Goal: Task Accomplishment & Management: Use online tool/utility

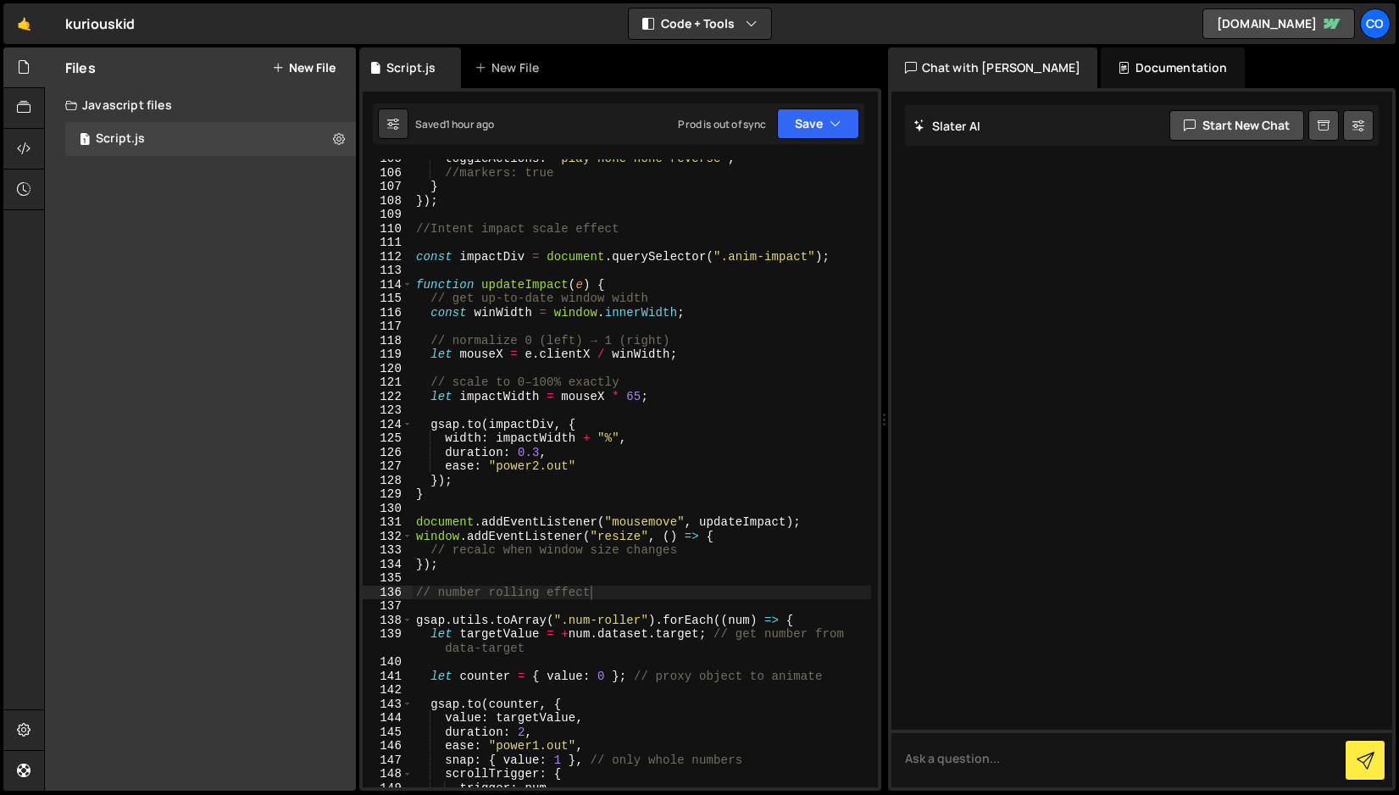
scroll to position [1545, 0]
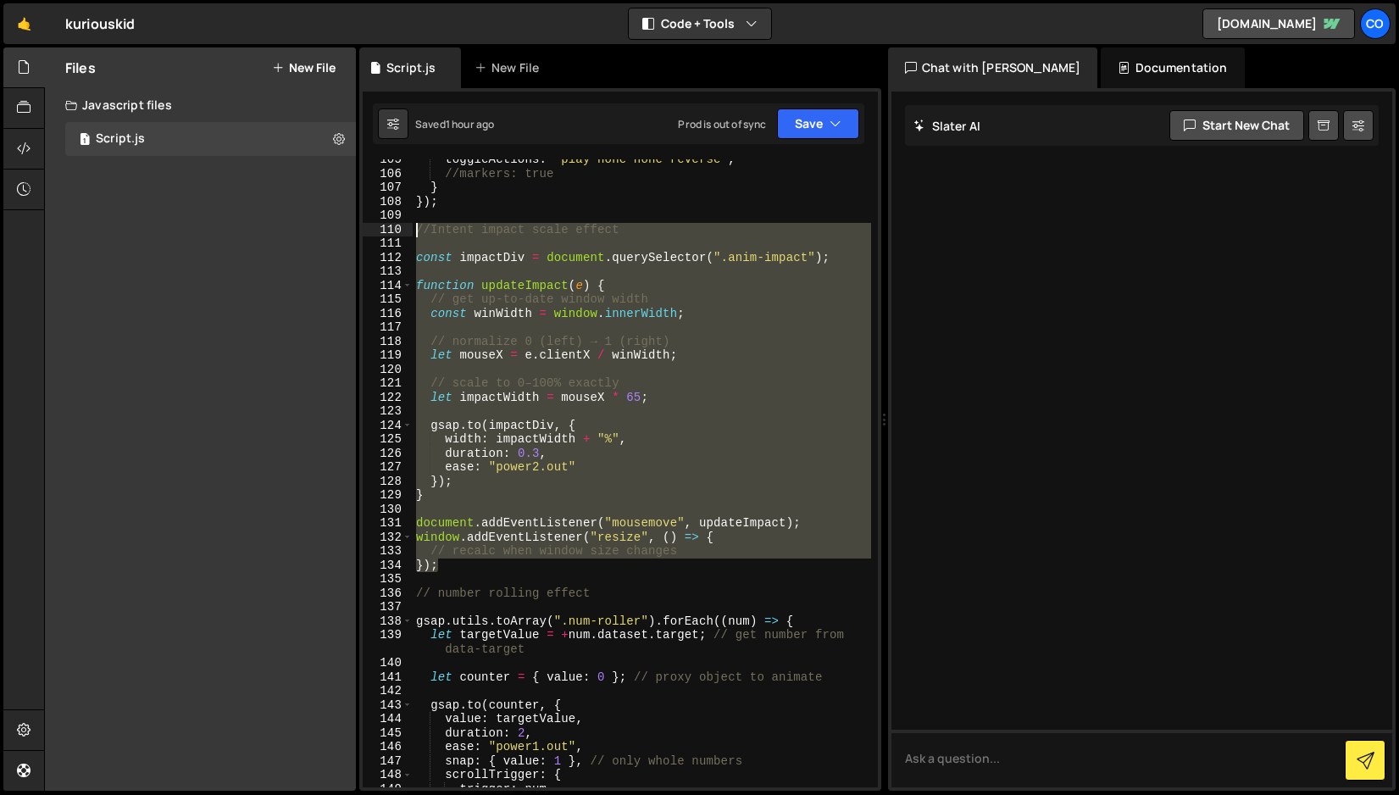
drag, startPoint x: 446, startPoint y: 567, endPoint x: 409, endPoint y: 228, distance: 341.0
click at [409, 228] on div "}); 105 106 107 108 109 110 111 112 113 114 115 116 117 118 119 120 121 122 123…" at bounding box center [620, 473] width 515 height 628
paste textarea "}"
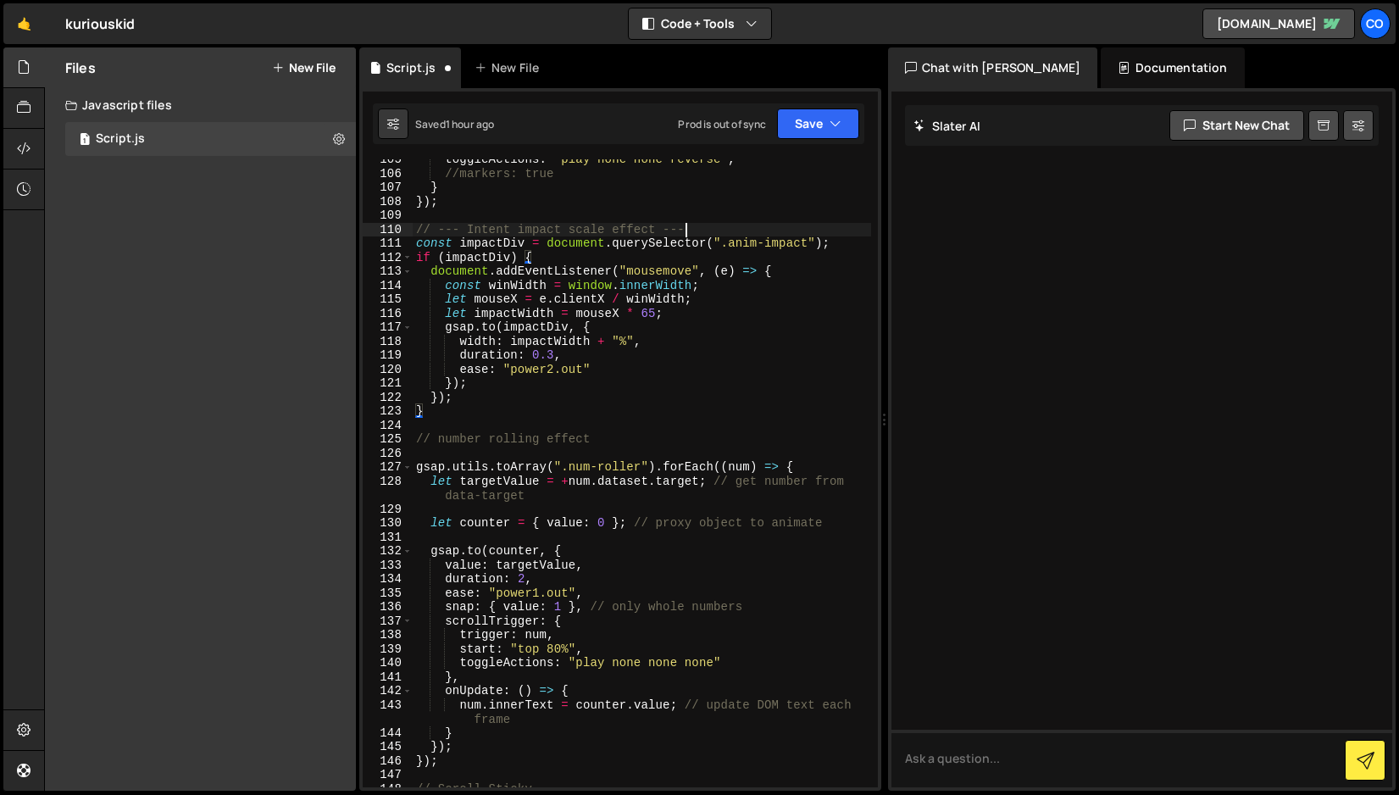
click at [718, 231] on div "toggleActions : "play none none reverse" , //markers: true } }) ; // --- Intent…" at bounding box center [642, 481] width 459 height 656
type textarea "// --- Intent impact scale effect ---"
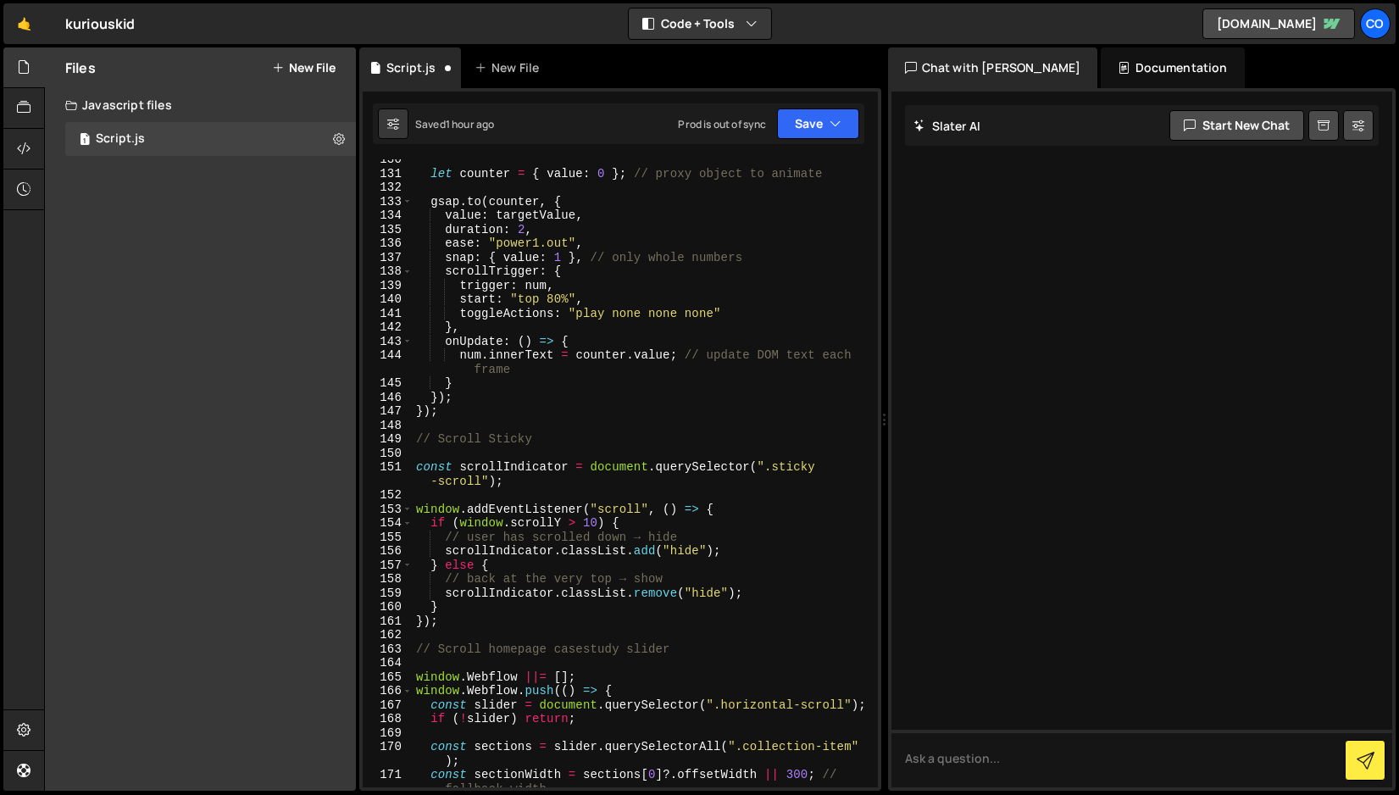
scroll to position [1908, 0]
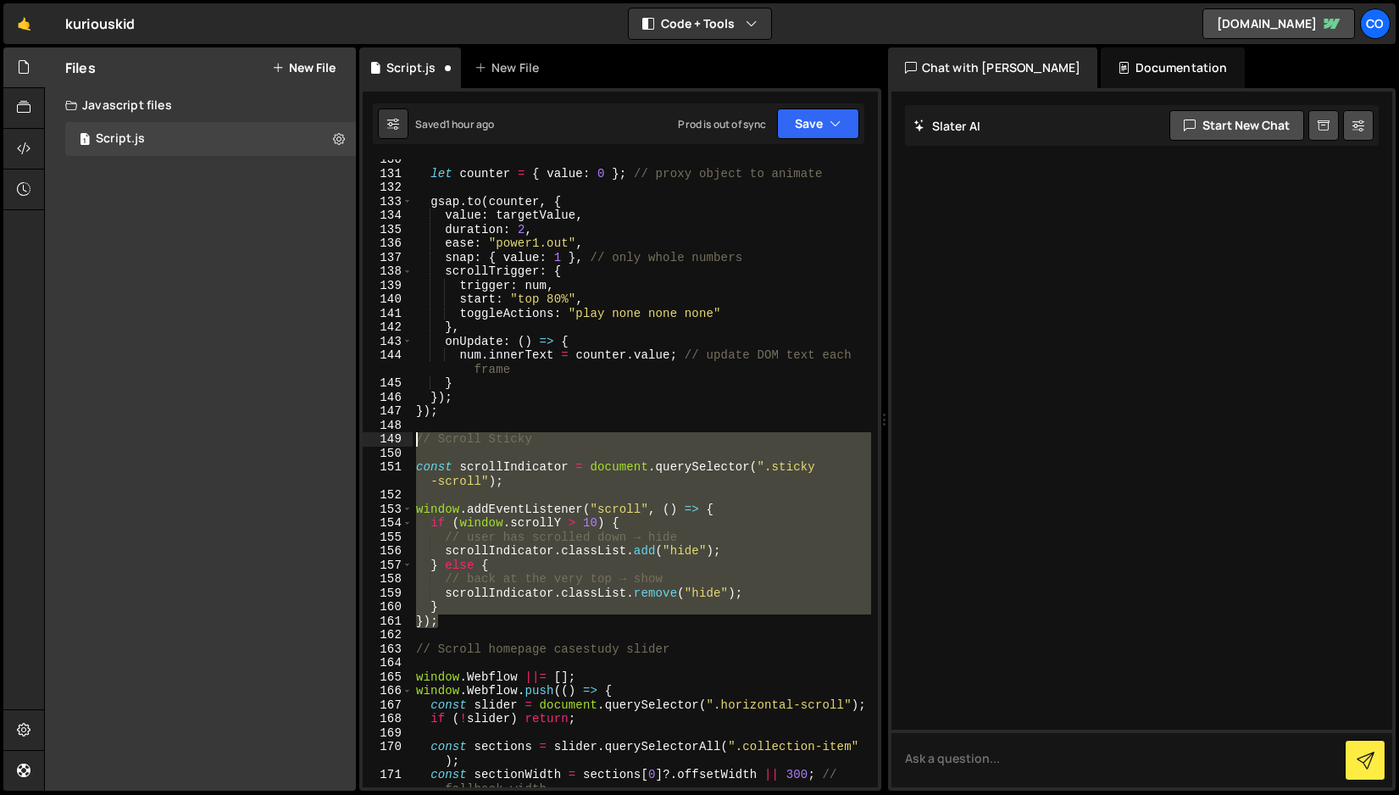
drag, startPoint x: 442, startPoint y: 622, endPoint x: 398, endPoint y: 444, distance: 183.4
click at [398, 444] on div "130 131 132 133 134 135 136 137 138 139 140 141 142 143 144 145 146 147 148 149…" at bounding box center [620, 473] width 515 height 628
paste textarea "}"
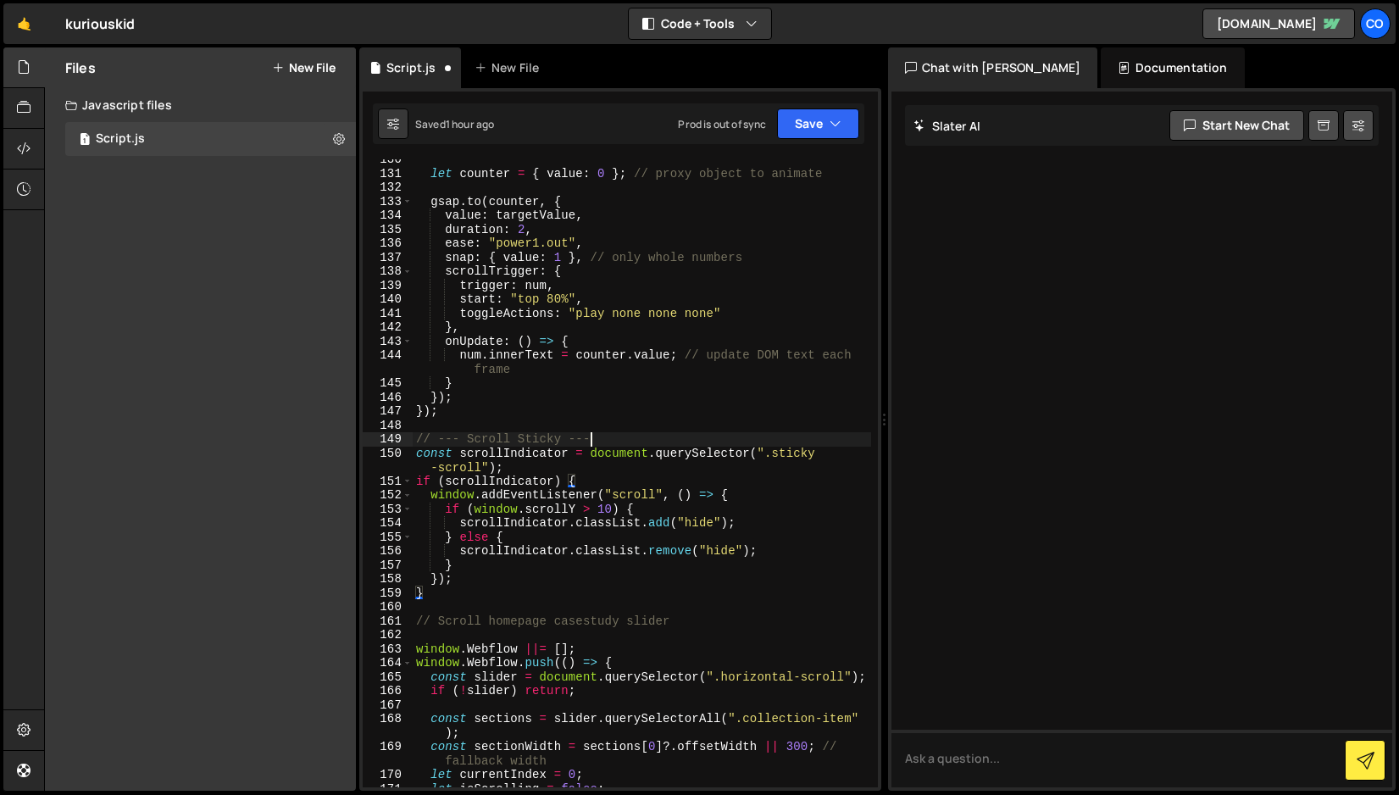
click at [621, 436] on div "let counter = { value : 0 } ; // proxy object to animate gsap . to ( counter , …" at bounding box center [642, 481] width 459 height 656
type textarea "// --- Scroll Sticky ---"
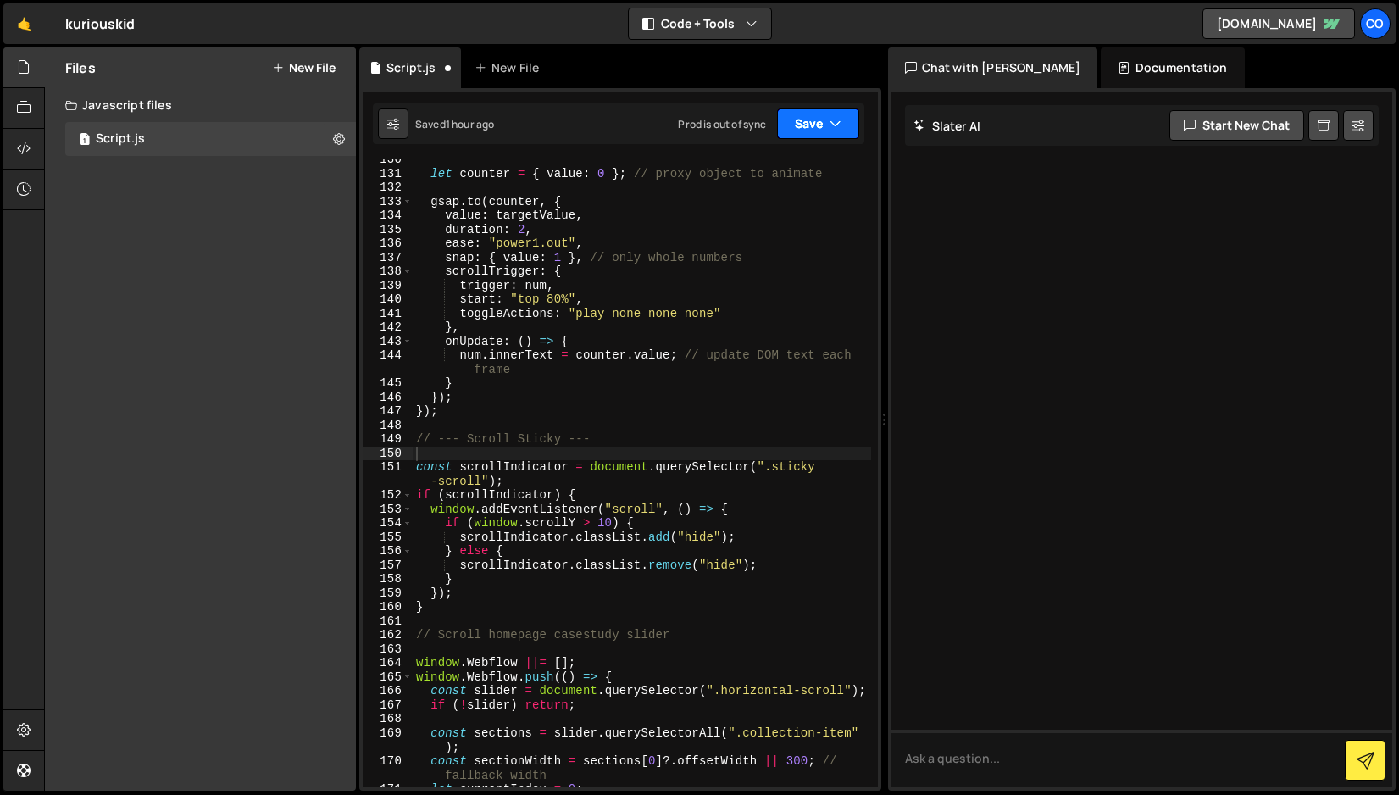
click at [809, 125] on button "Save" at bounding box center [818, 123] width 82 height 31
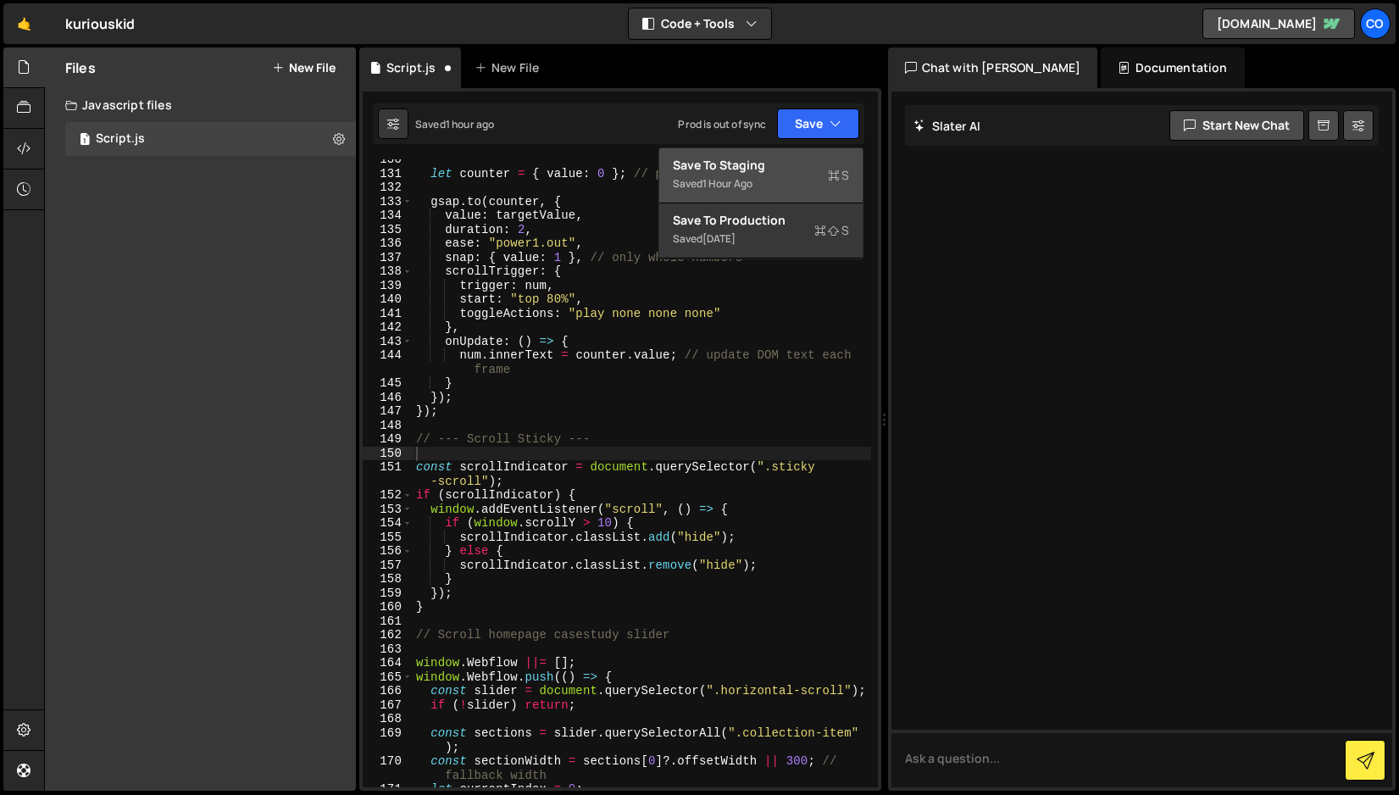
click at [788, 172] on div "Save to Staging S" at bounding box center [761, 165] width 176 height 17
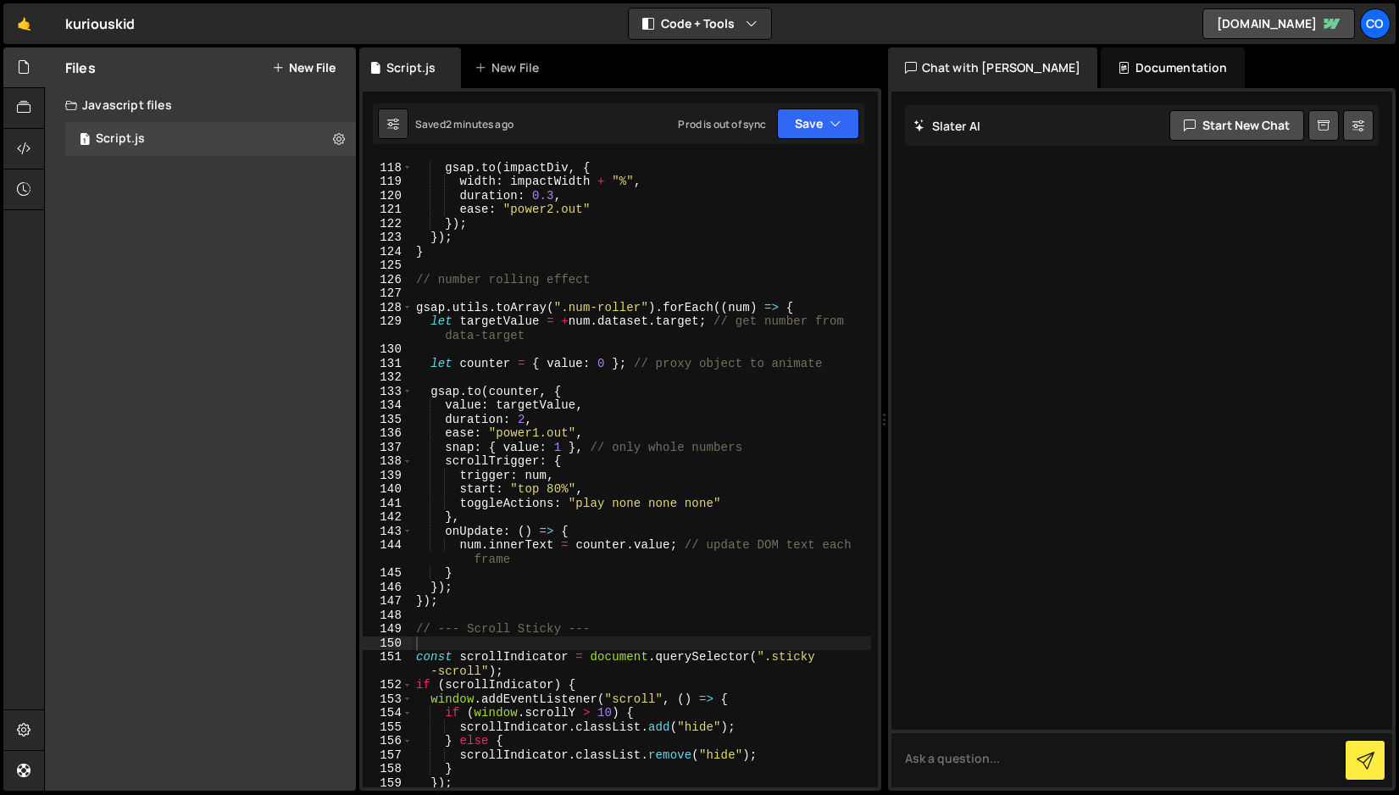
scroll to position [1718, 0]
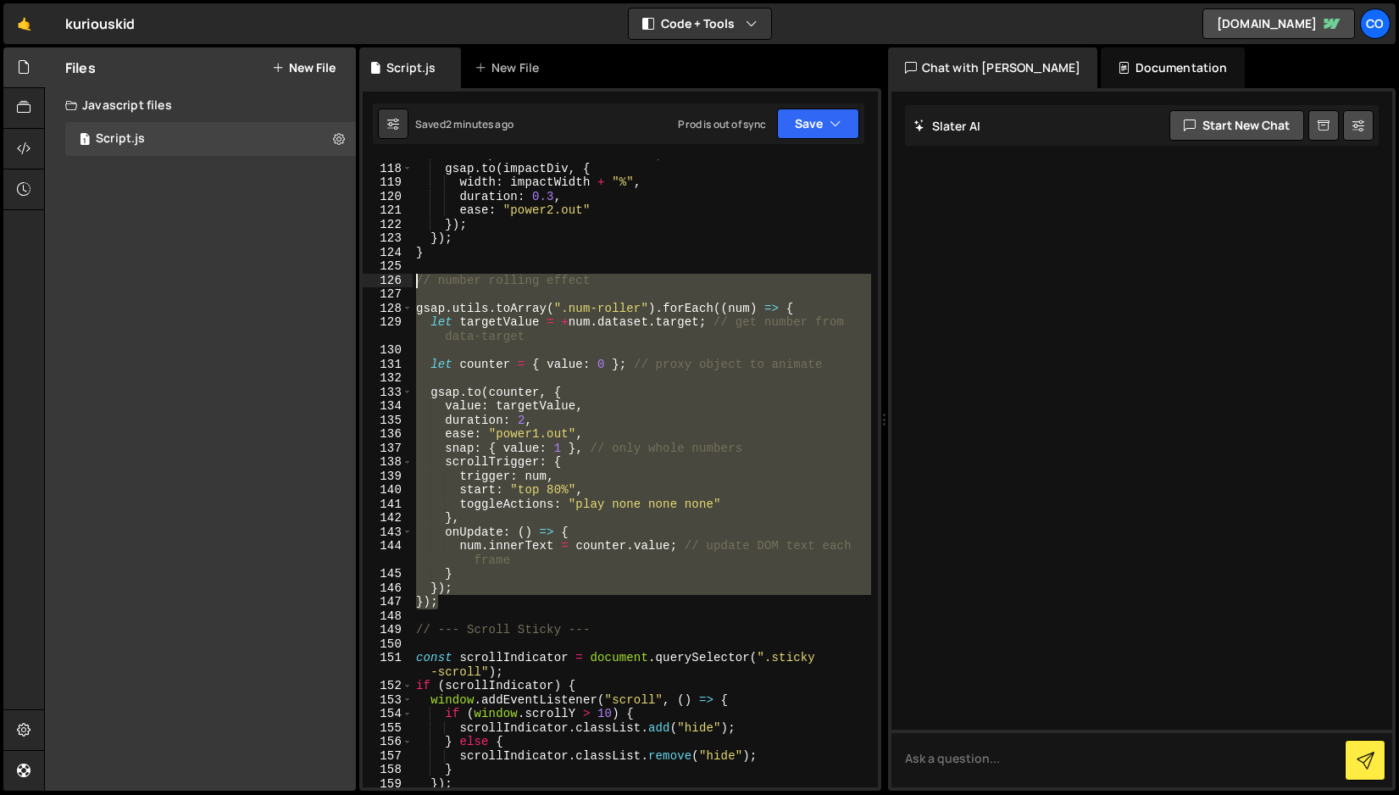
drag, startPoint x: 444, startPoint y: 605, endPoint x: 371, endPoint y: 285, distance: 328.5
click at [371, 282] on div "}); 117 118 119 120 121 122 123 124 125 126 127 128 129 130 131 132 133 134 135…" at bounding box center [620, 473] width 515 height 628
type textarea "// number rolling effect"
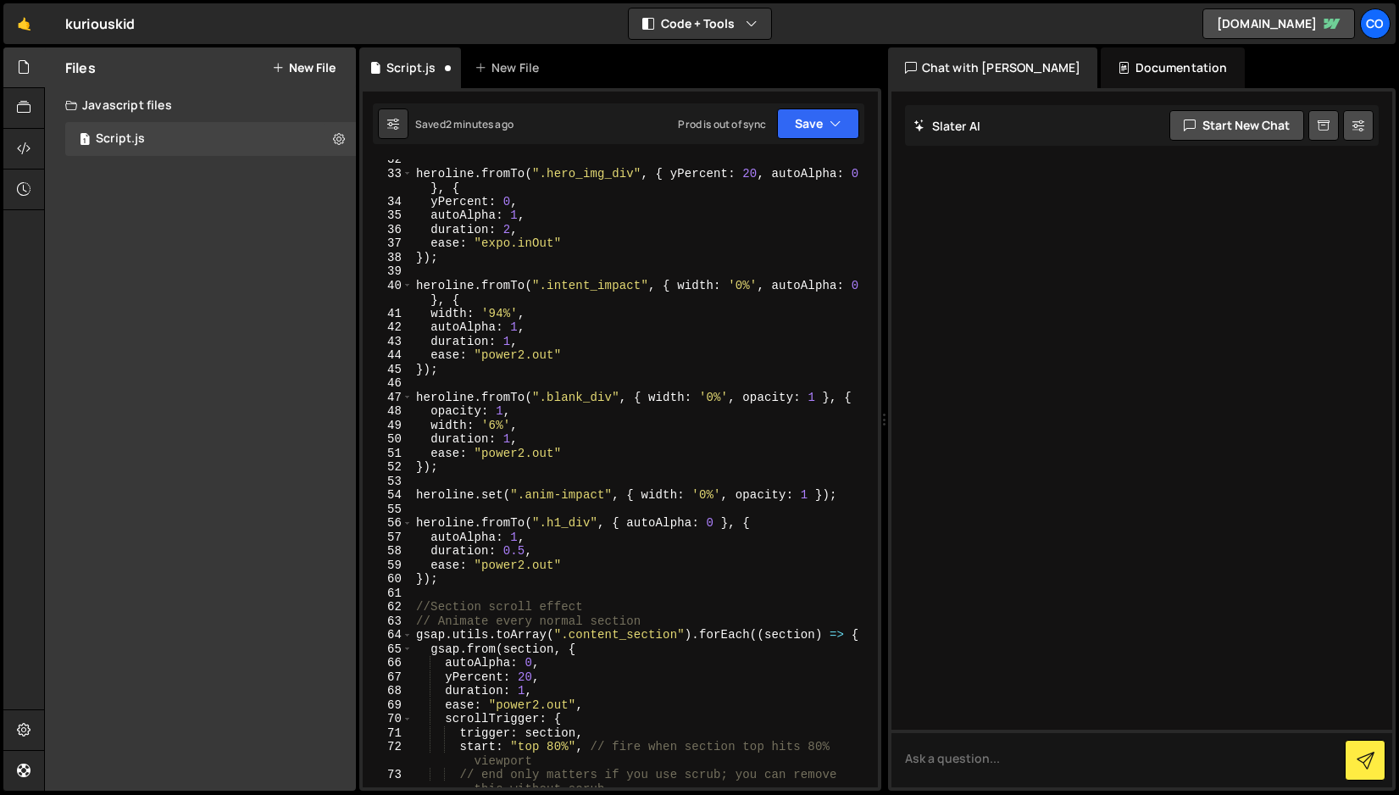
scroll to position [0, 0]
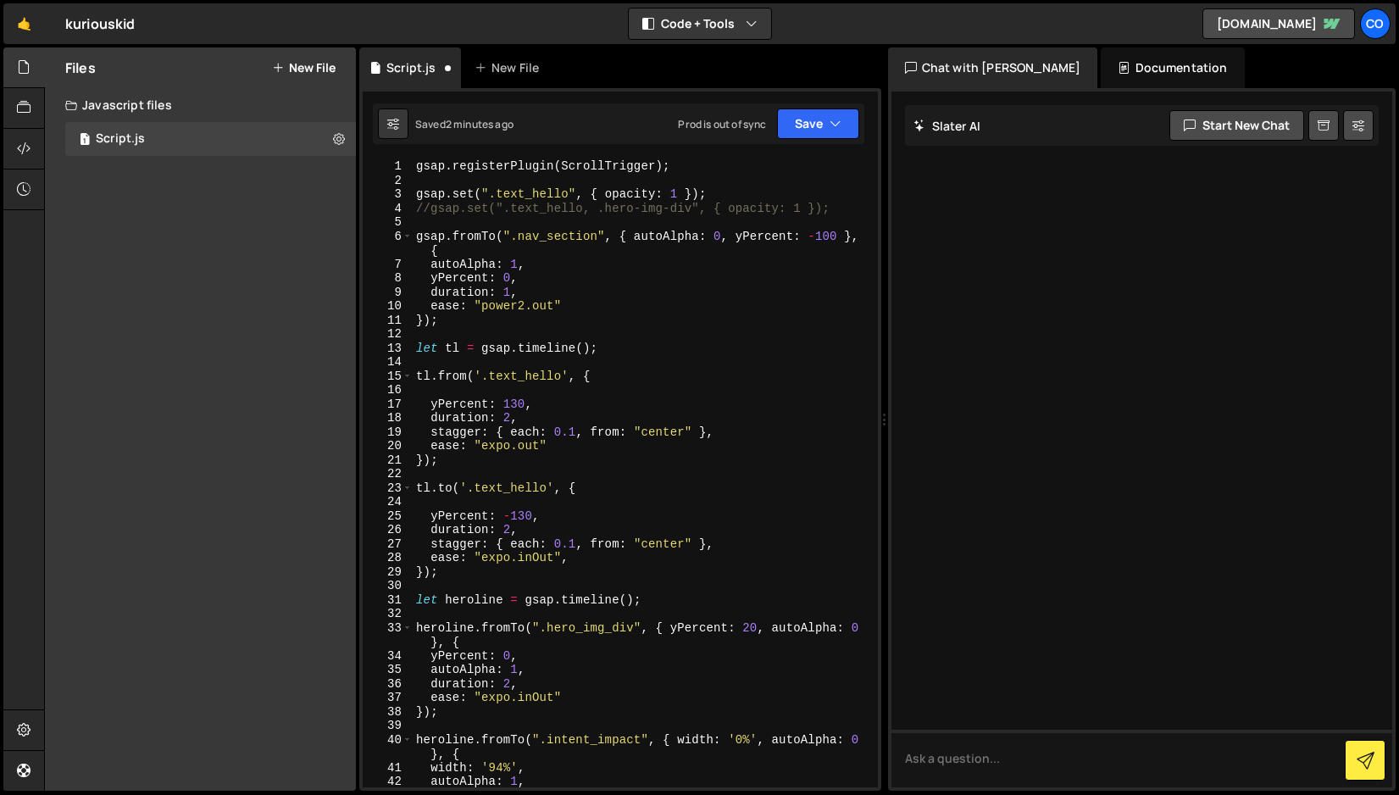
click at [700, 168] on div "gsap . registerPlugin ( ScrollTrigger ) ; gsap . set ( ".text_hello" , { opacit…" at bounding box center [642, 487] width 459 height 656
type textarea "gsap.registerPlugin(ScrollTrigger);"
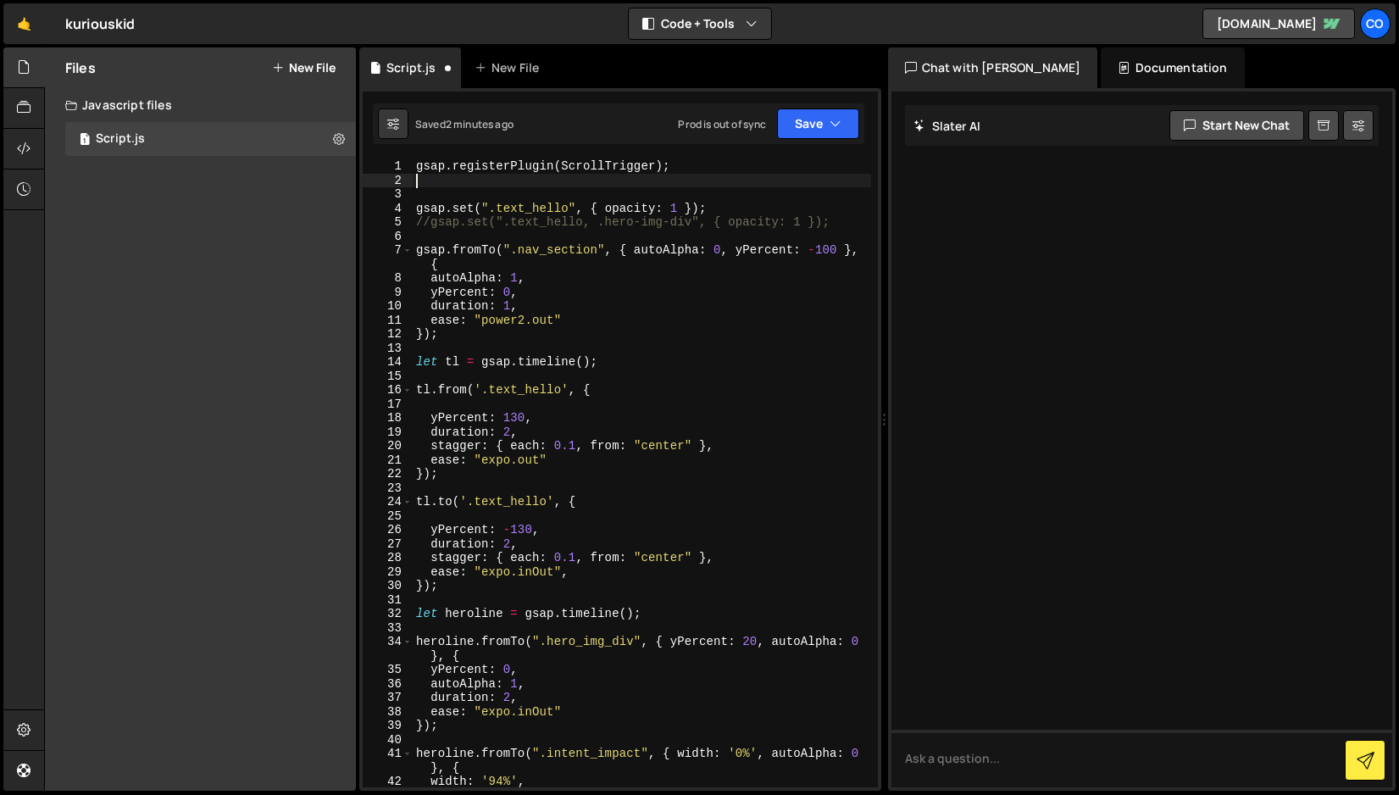
paste textarea "});"
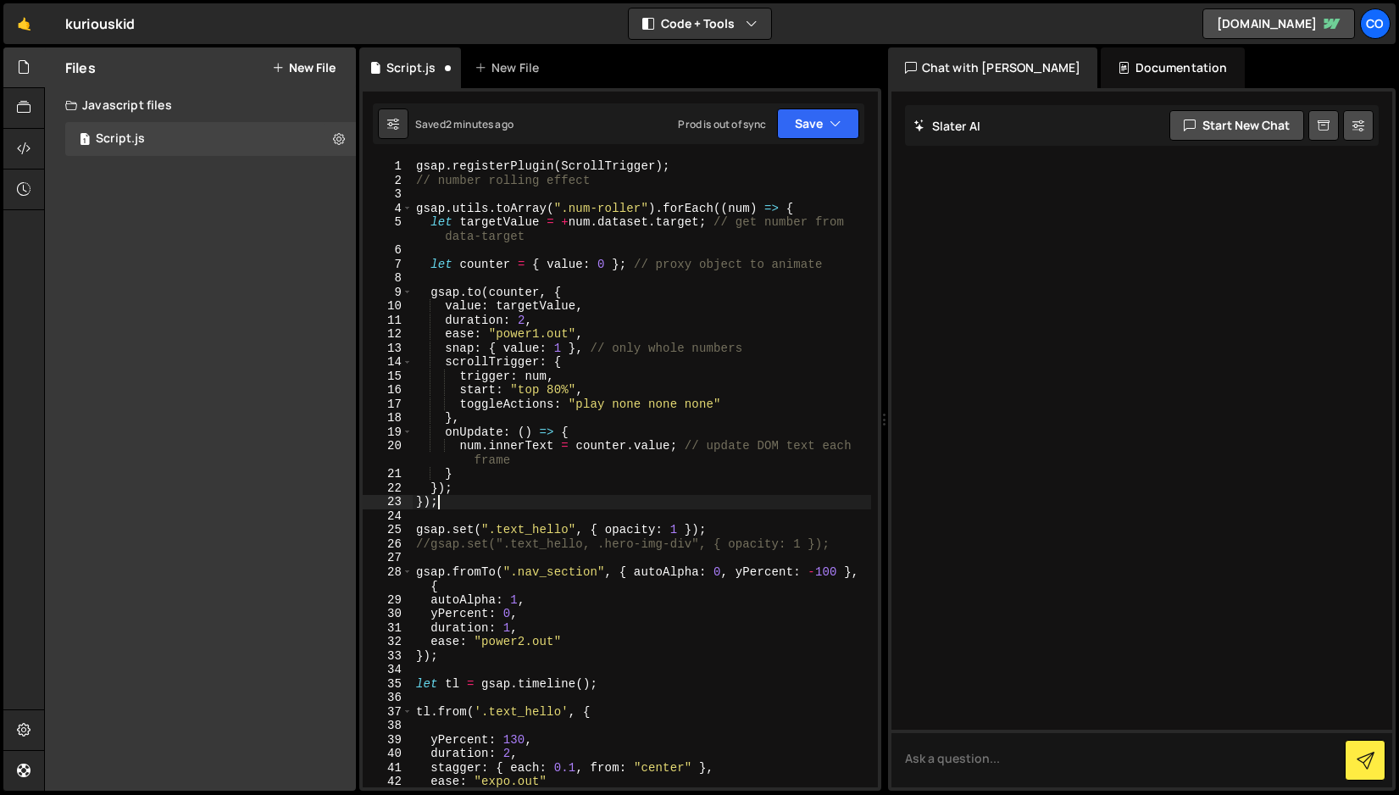
click at [678, 164] on div "gsap . registerPlugin ( ScrollTrigger ) ; // number rolling effect gsap . utils…" at bounding box center [642, 487] width 459 height 656
type textarea "gsap.registerPlugin(ScrollTrigger);"
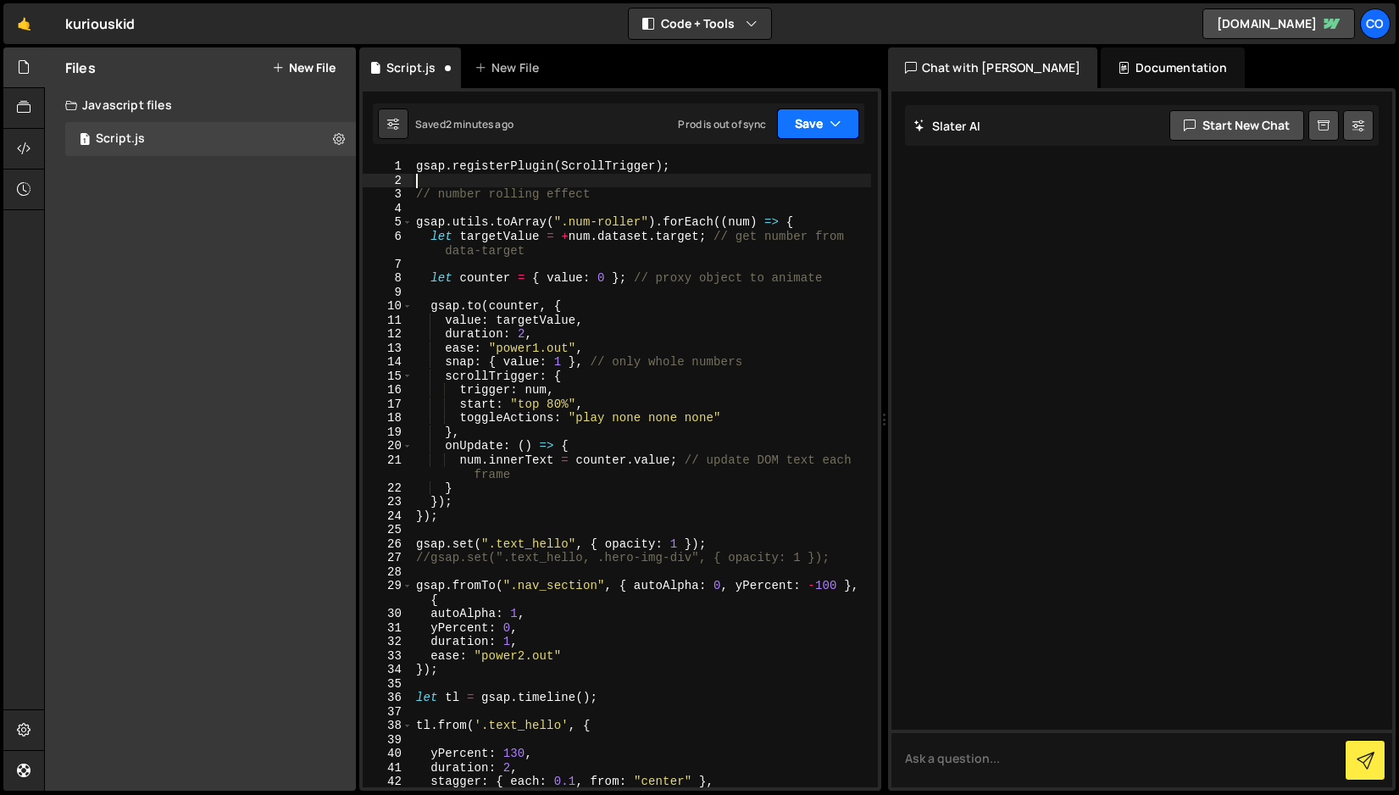
click at [805, 119] on button "Save" at bounding box center [818, 123] width 82 height 31
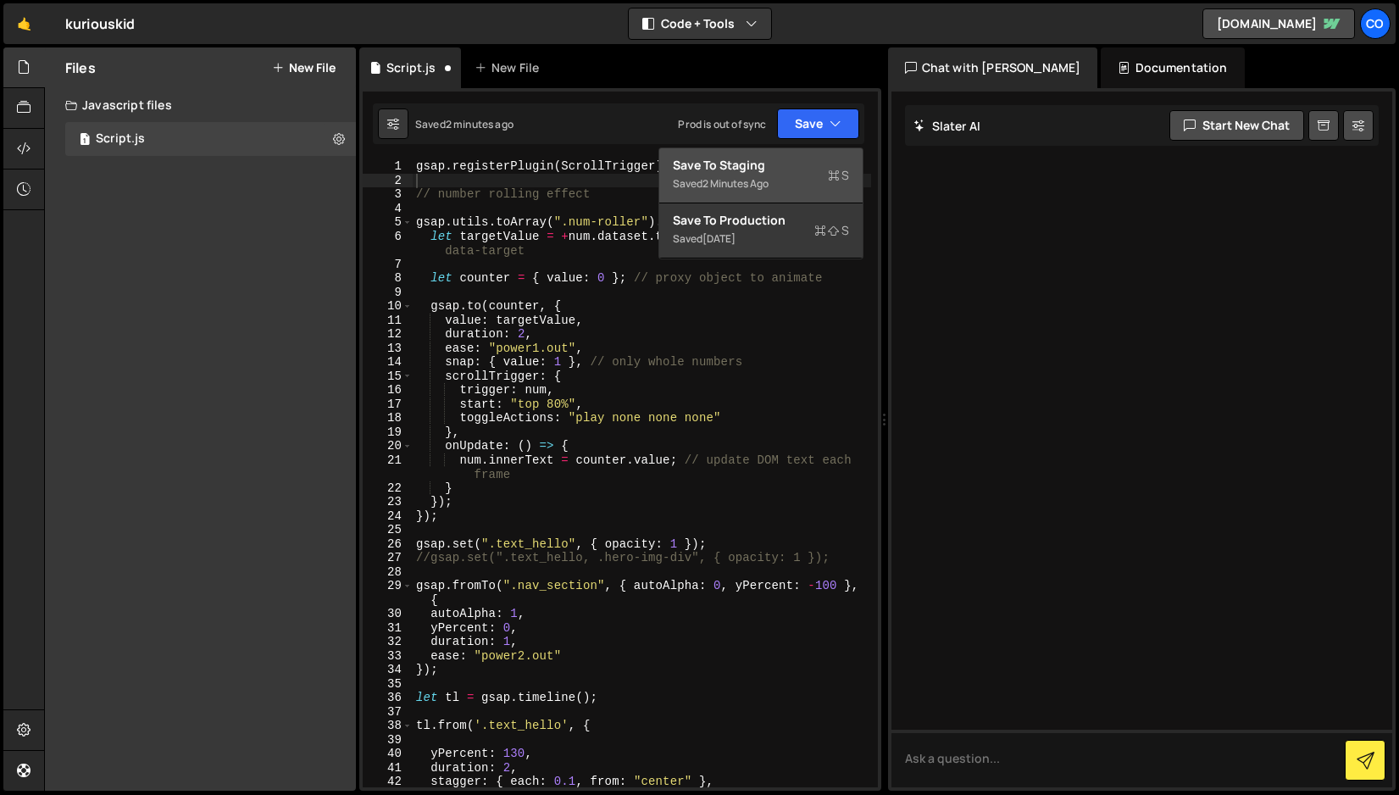
click at [794, 174] on div "Saved 2 minutes ago" at bounding box center [761, 184] width 176 height 20
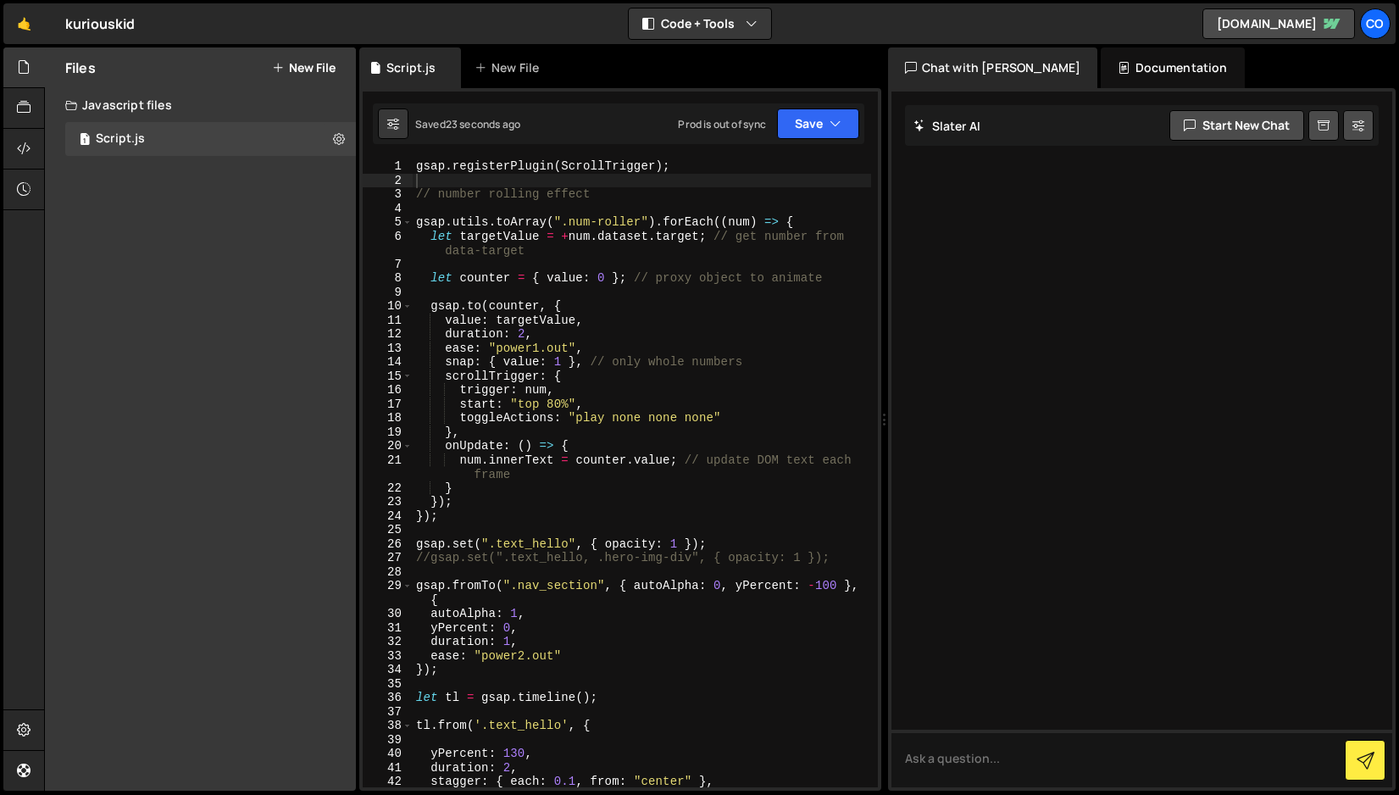
click at [465, 513] on div "gsap . registerPlugin ( ScrollTrigger ) ; // number rolling effect gsap . utils…" at bounding box center [642, 487] width 459 height 656
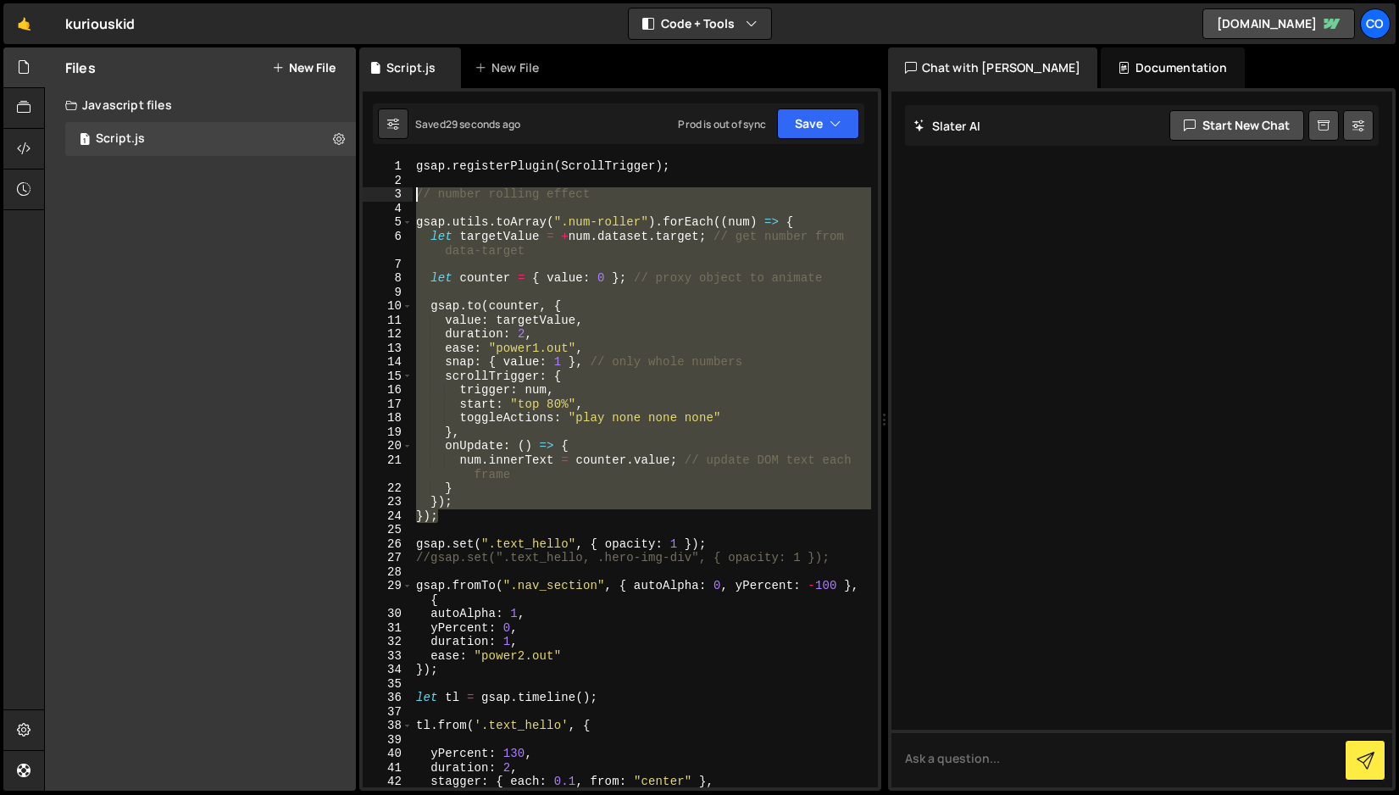
drag, startPoint x: 450, startPoint y: 520, endPoint x: 372, endPoint y: 197, distance: 332.2
click at [372, 197] on div "}); 1 2 3 4 5 6 7 8 9 10 11 12 13 14 15 16 17 18 19 20 21 22 23 24 25 26 27 28 …" at bounding box center [620, 473] width 515 height 628
type textarea "// number rolling effect"
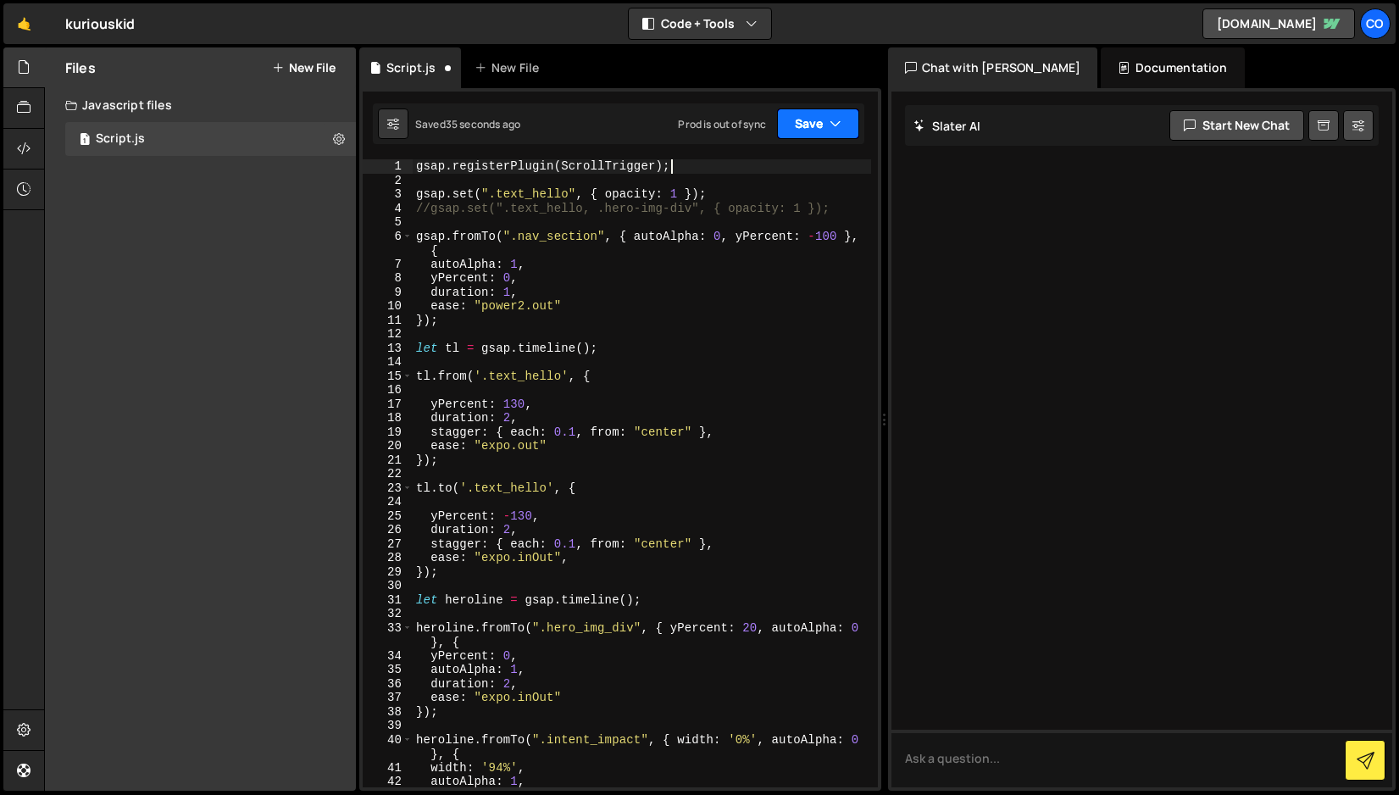
click at [811, 131] on button "Save" at bounding box center [818, 123] width 82 height 31
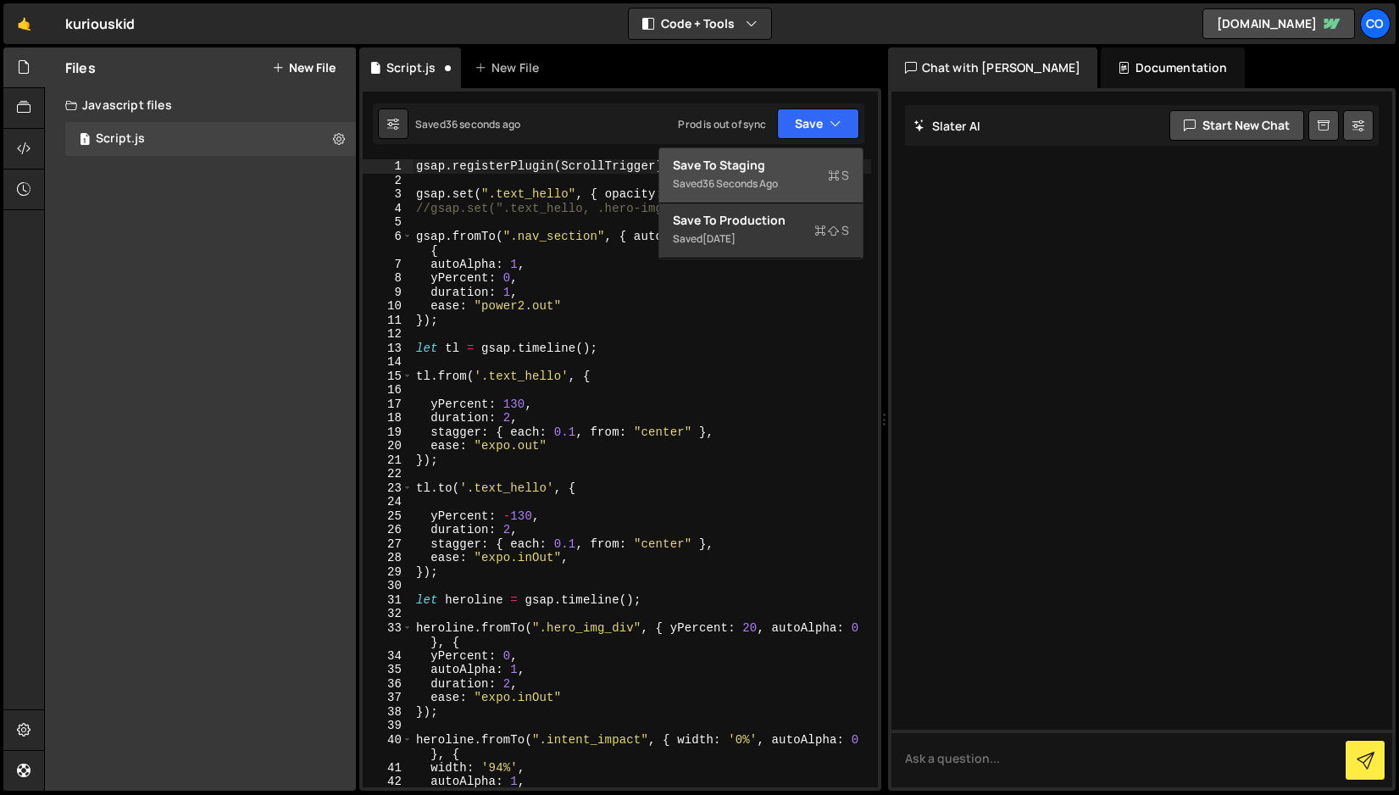
click at [781, 165] on div "Save to Staging S" at bounding box center [761, 165] width 176 height 17
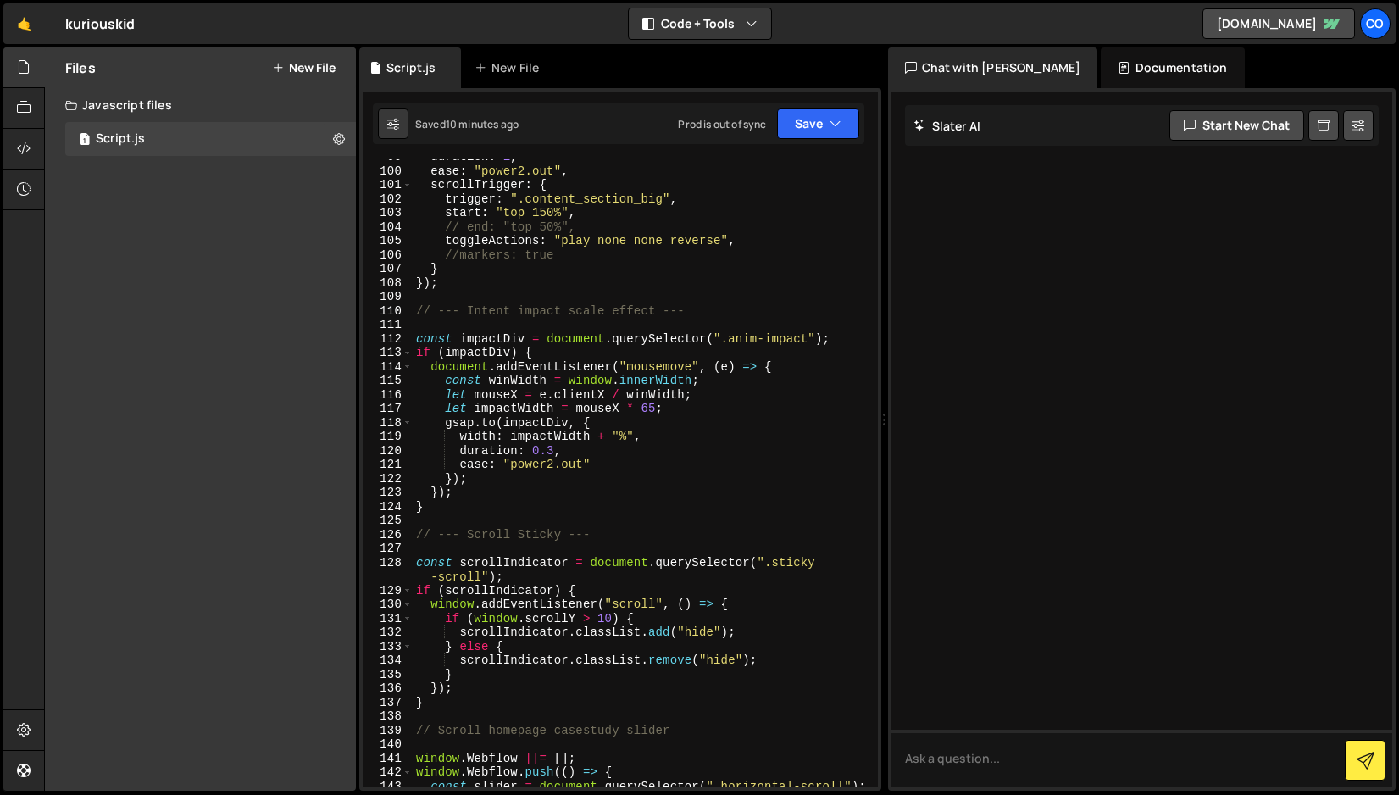
scroll to position [1464, 0]
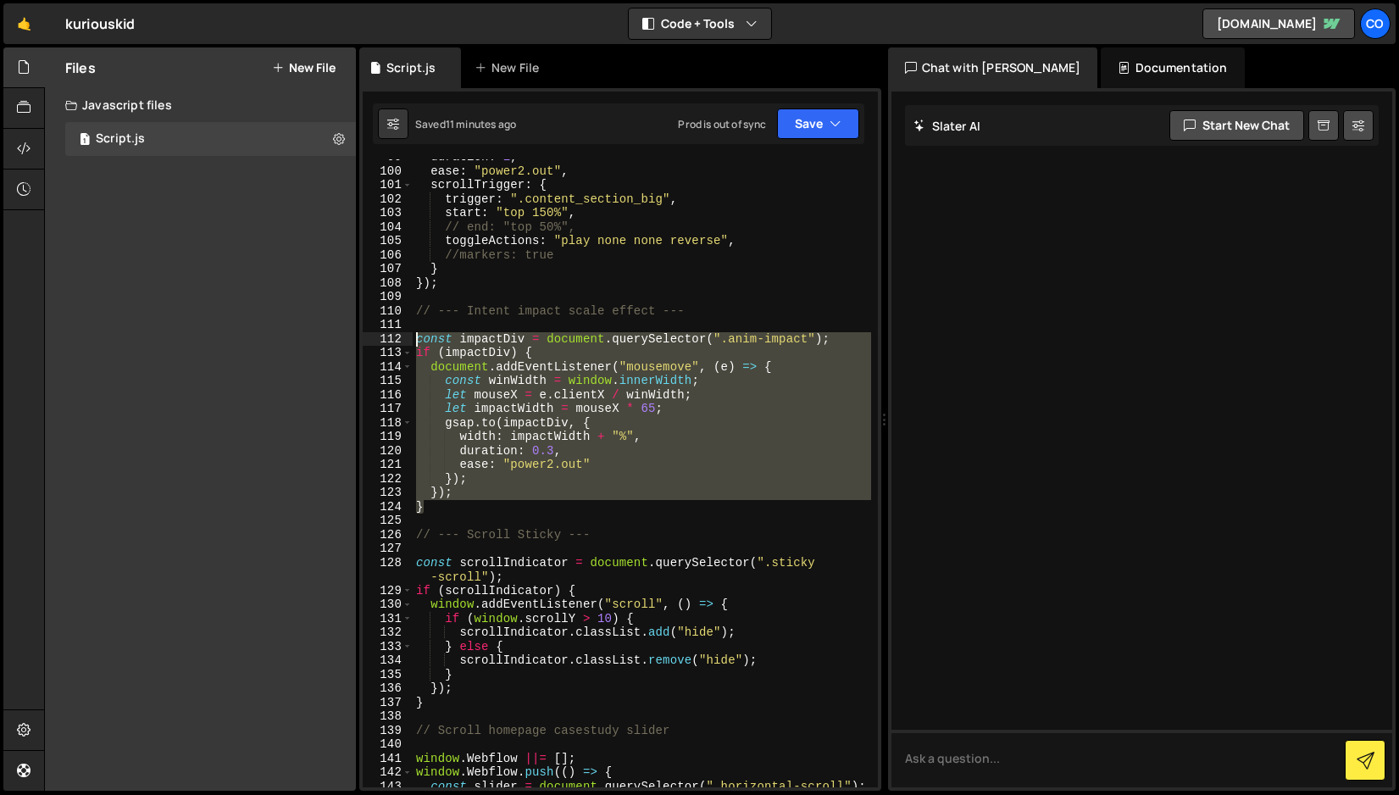
drag, startPoint x: 433, startPoint y: 509, endPoint x: 371, endPoint y: 334, distance: 186.0
click at [371, 334] on div "} 99 100 101 102 103 104 105 106 107 108 109 110 111 112 113 114 115 116 117 11…" at bounding box center [620, 473] width 515 height 628
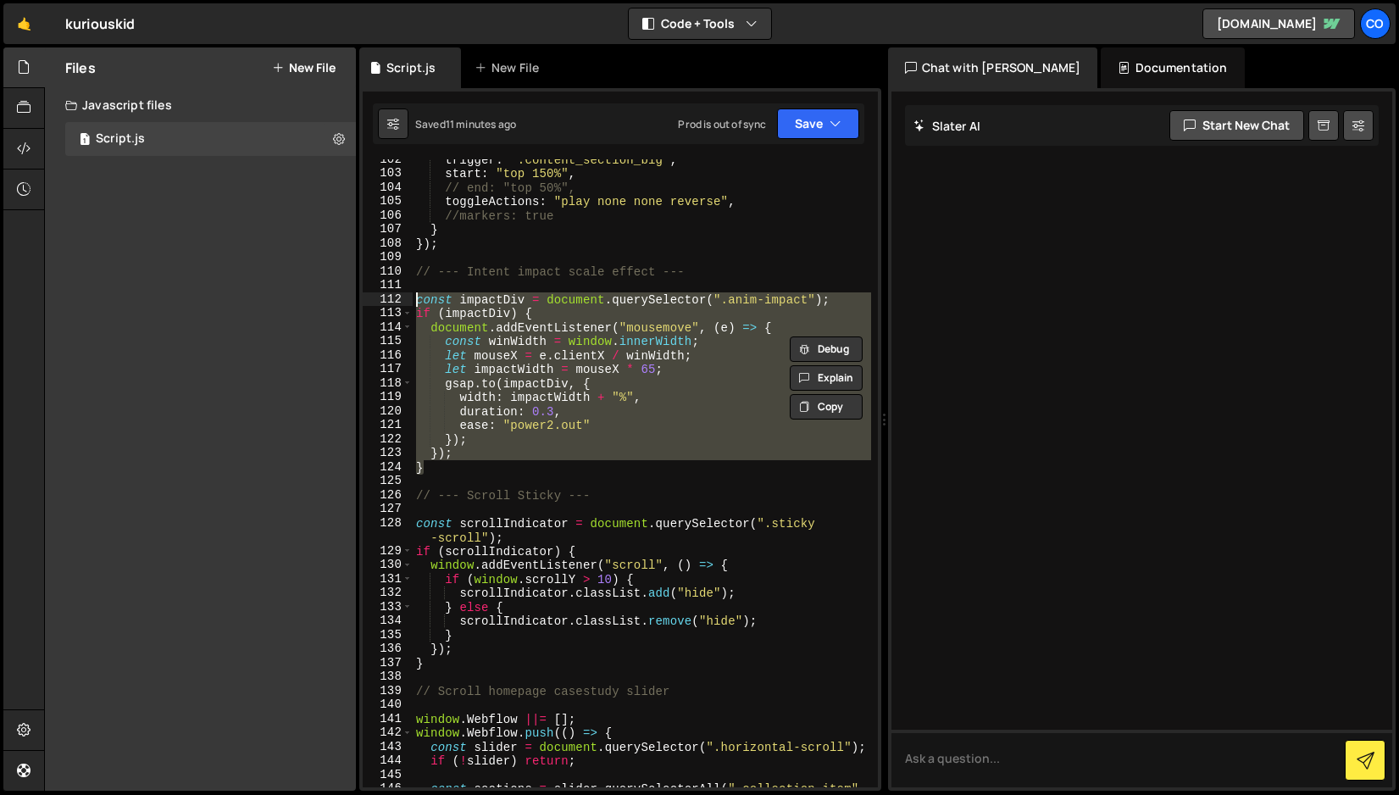
scroll to position [1505, 0]
click at [760, 620] on div "trigger : ".content_section_big" , start : "top 150%" , // end: "top 50%", togg…" at bounding box center [642, 485] width 459 height 670
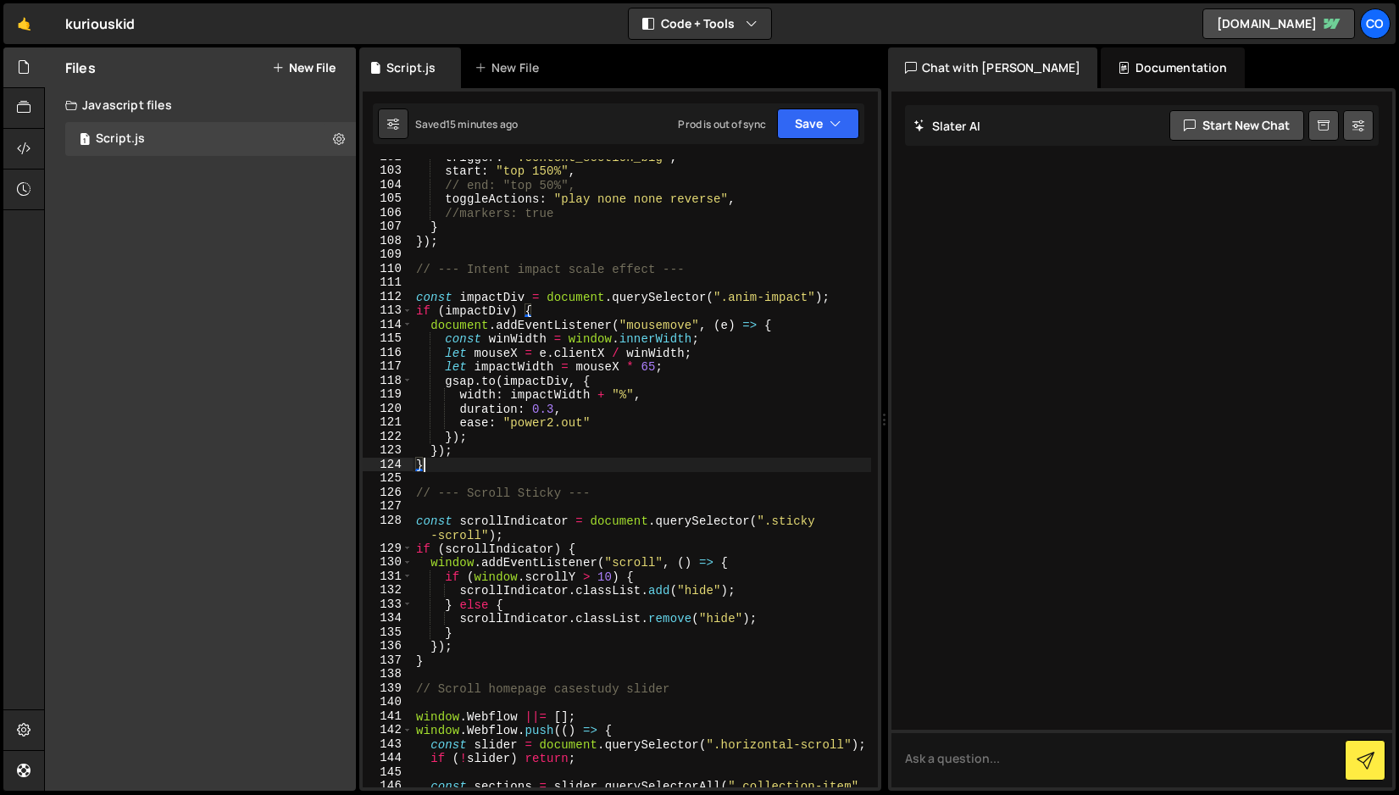
click at [447, 466] on div "trigger : ".content_section_big" , start : "top 150%" , // end: "top 50%", togg…" at bounding box center [642, 485] width 459 height 670
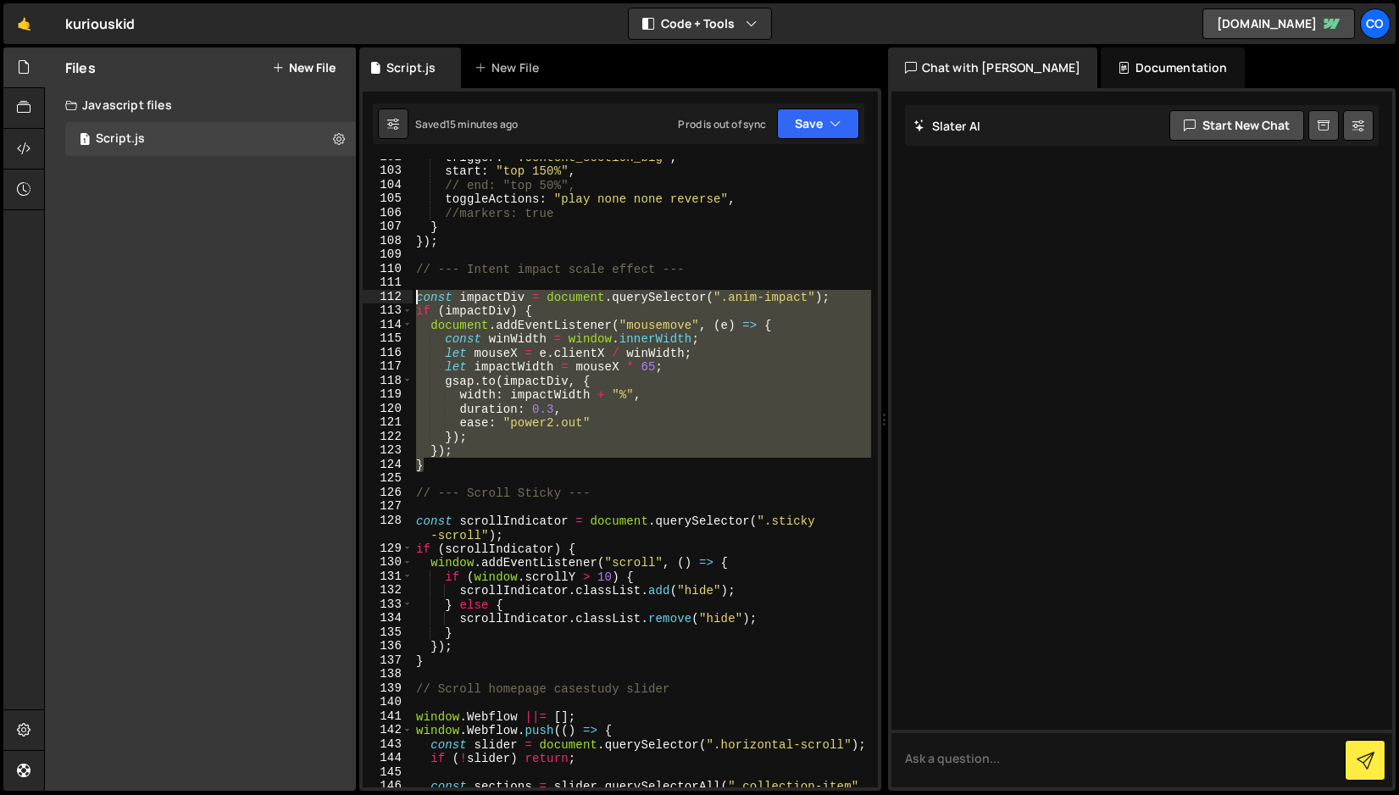
drag, startPoint x: 447, startPoint y: 466, endPoint x: 391, endPoint y: 303, distance: 172.9
click at [391, 303] on div "} 102 103 104 105 106 107 108 109 110 111 112 113 114 115 116 117 118 119 120 1…" at bounding box center [620, 473] width 515 height 628
type textarea "const impactDiv = document.querySelector(".anim-impact"); if (impactDiv) {"
paste textarea
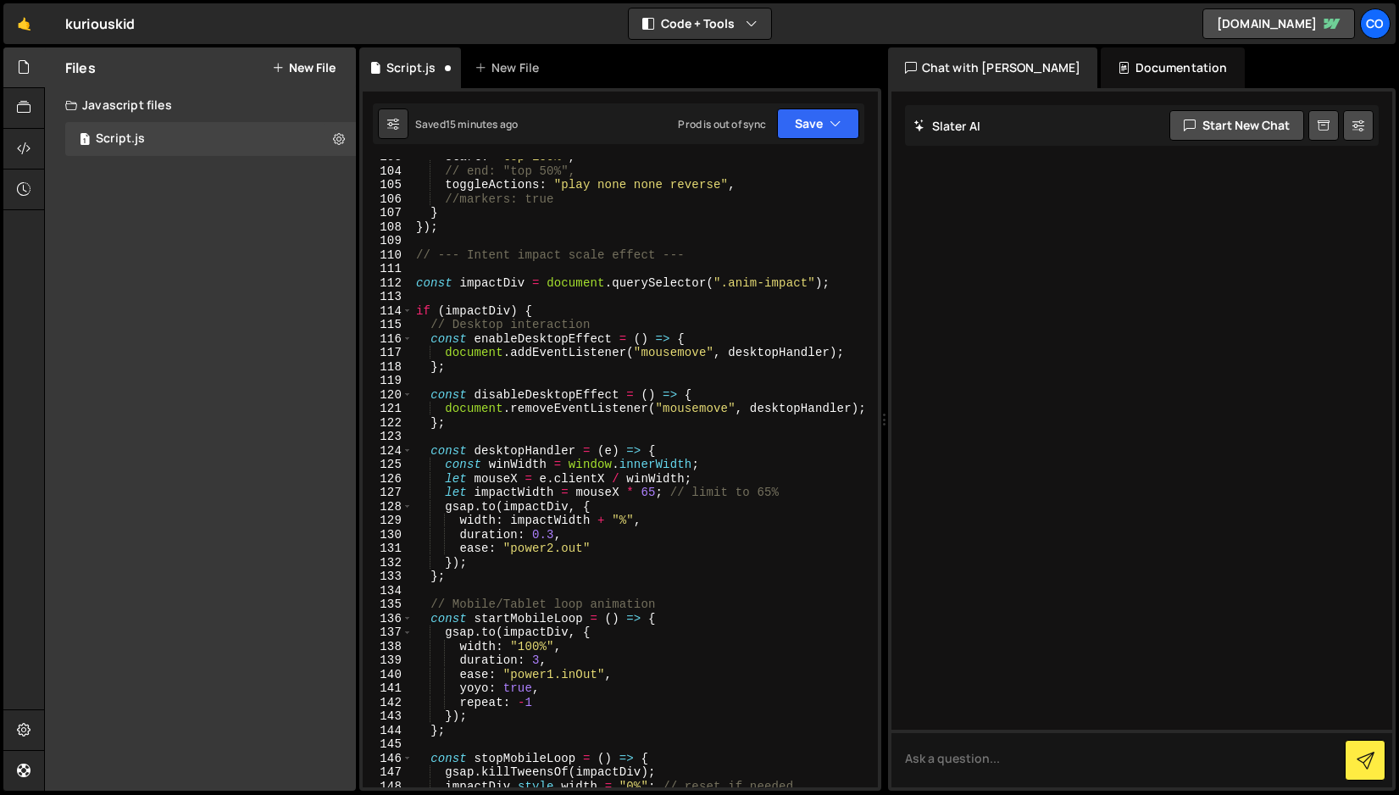
scroll to position [1517, 0]
click at [807, 127] on button "Save" at bounding box center [818, 123] width 82 height 31
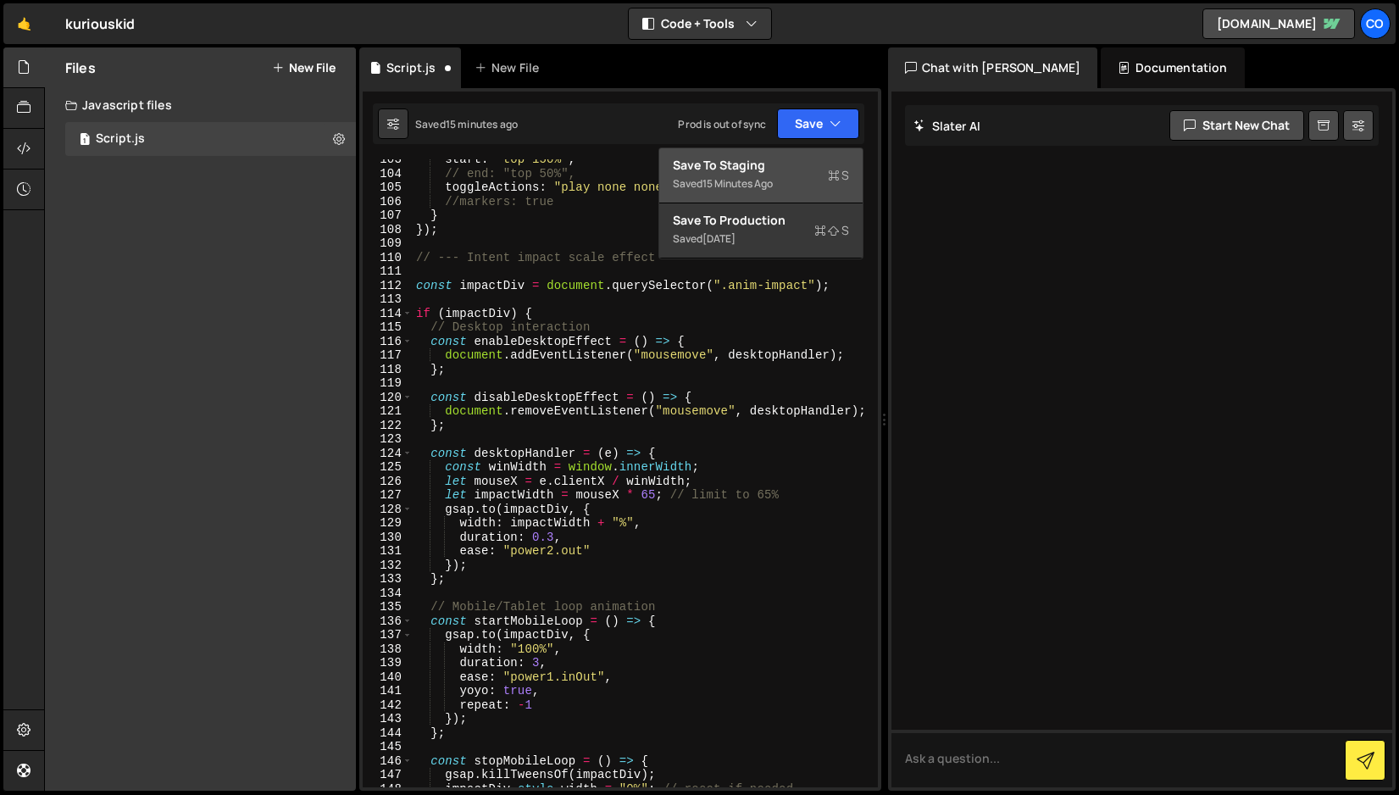
click at [770, 170] on div "Save to Staging S" at bounding box center [761, 165] width 176 height 17
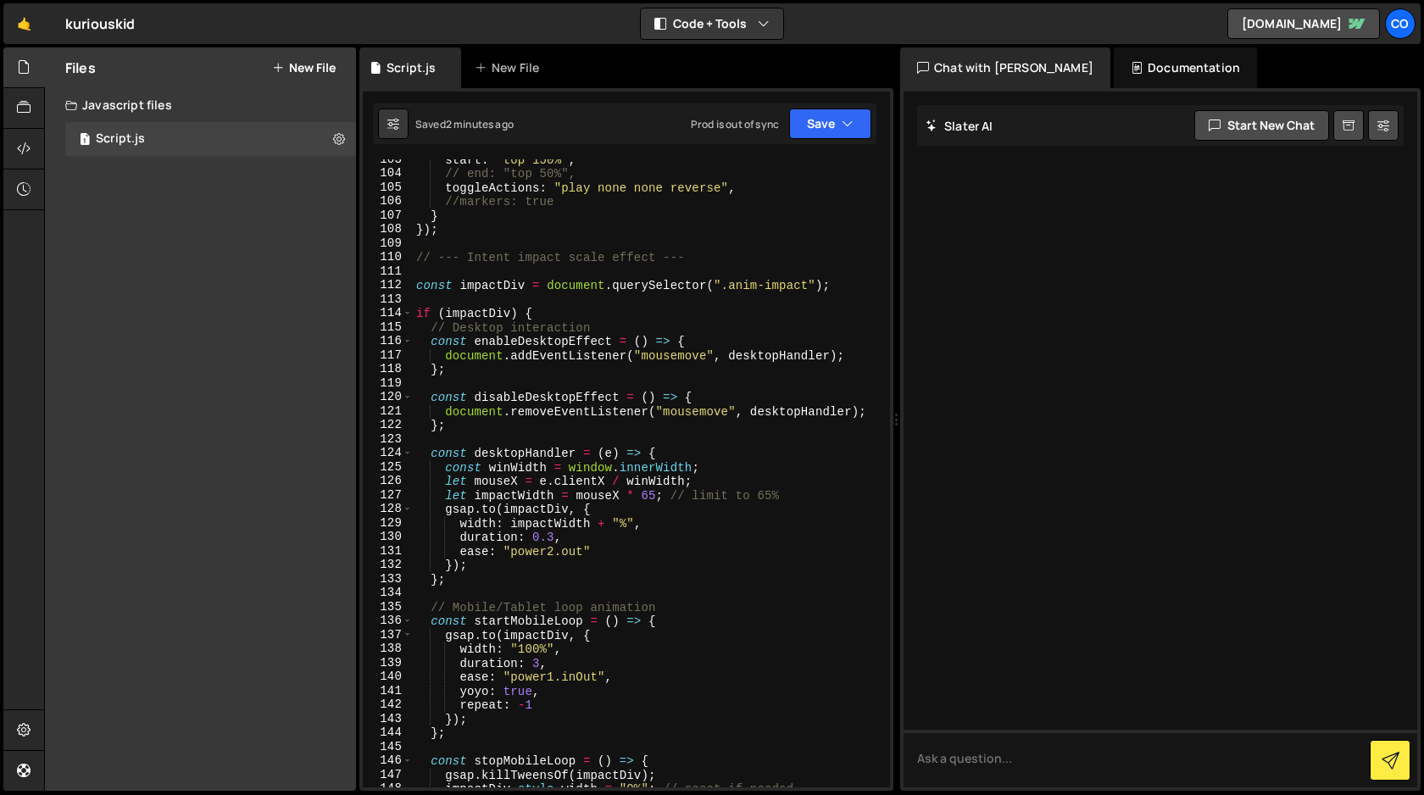
scroll to position [1503, 0]
click at [770, 498] on div "start : "top 150%" , // end: "top 50%", toggleActions : "play none none reverse…" at bounding box center [648, 481] width 470 height 656
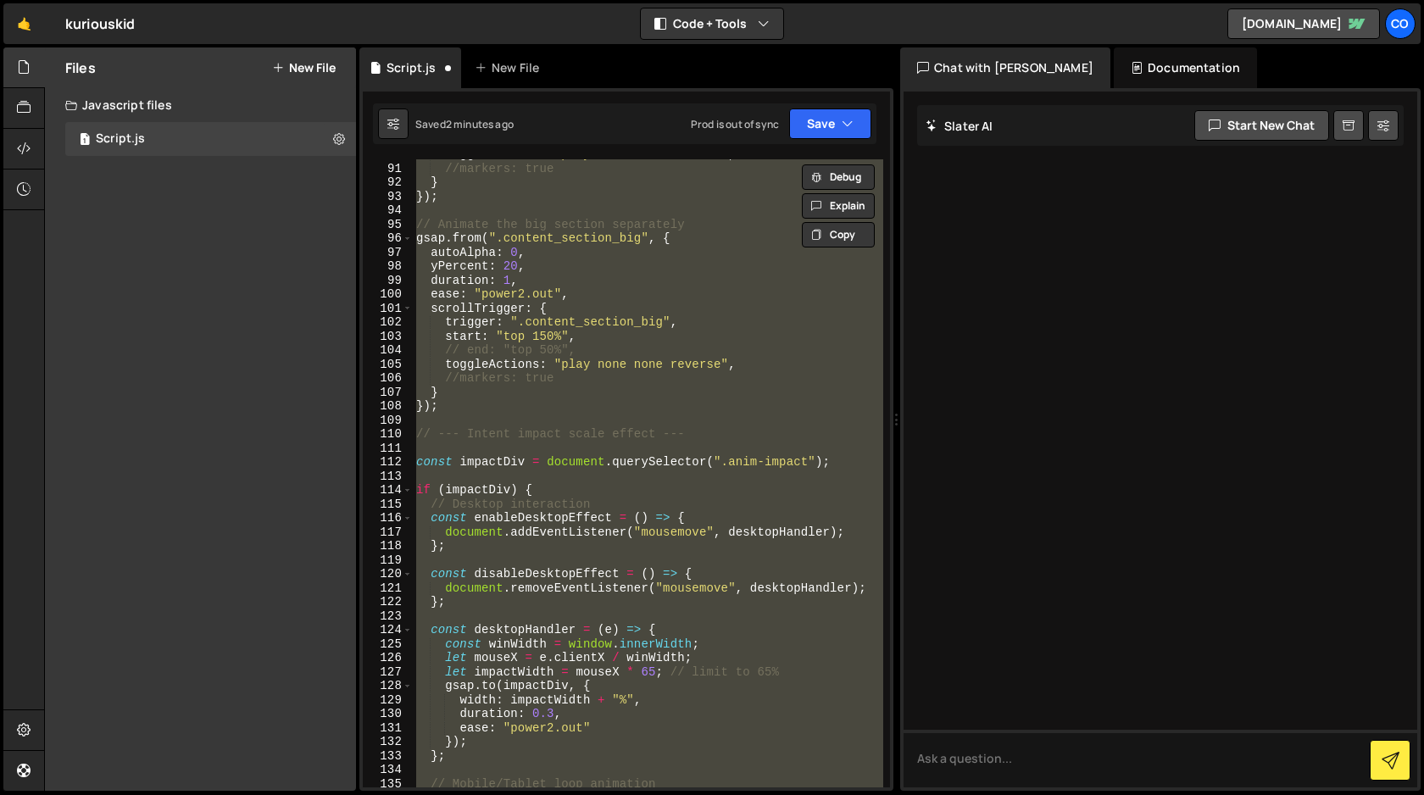
scroll to position [1324, 0]
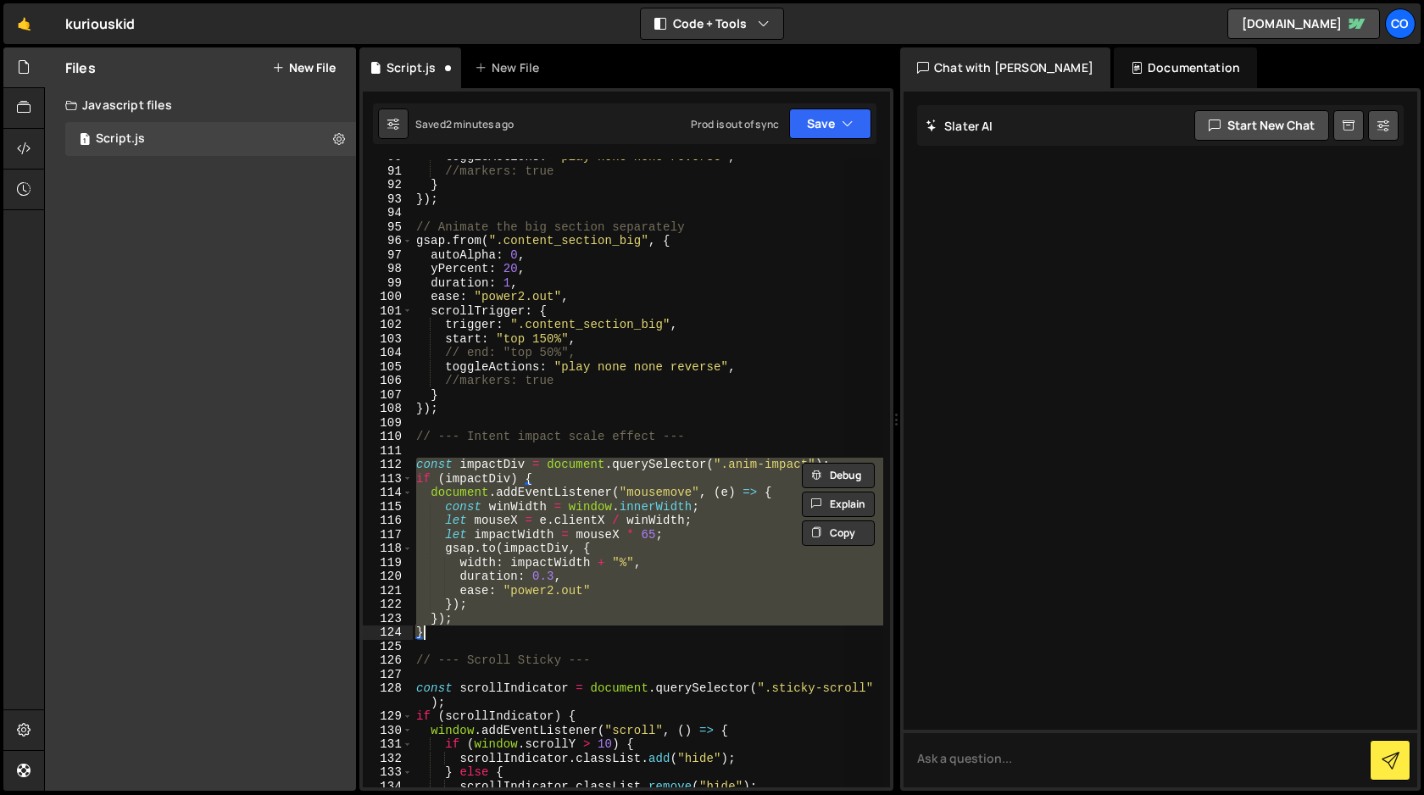
click at [678, 635] on div "toggleActions : "play none none reverse" , //markers: true } }) ; // Animate th…" at bounding box center [648, 473] width 470 height 628
type textarea "}"
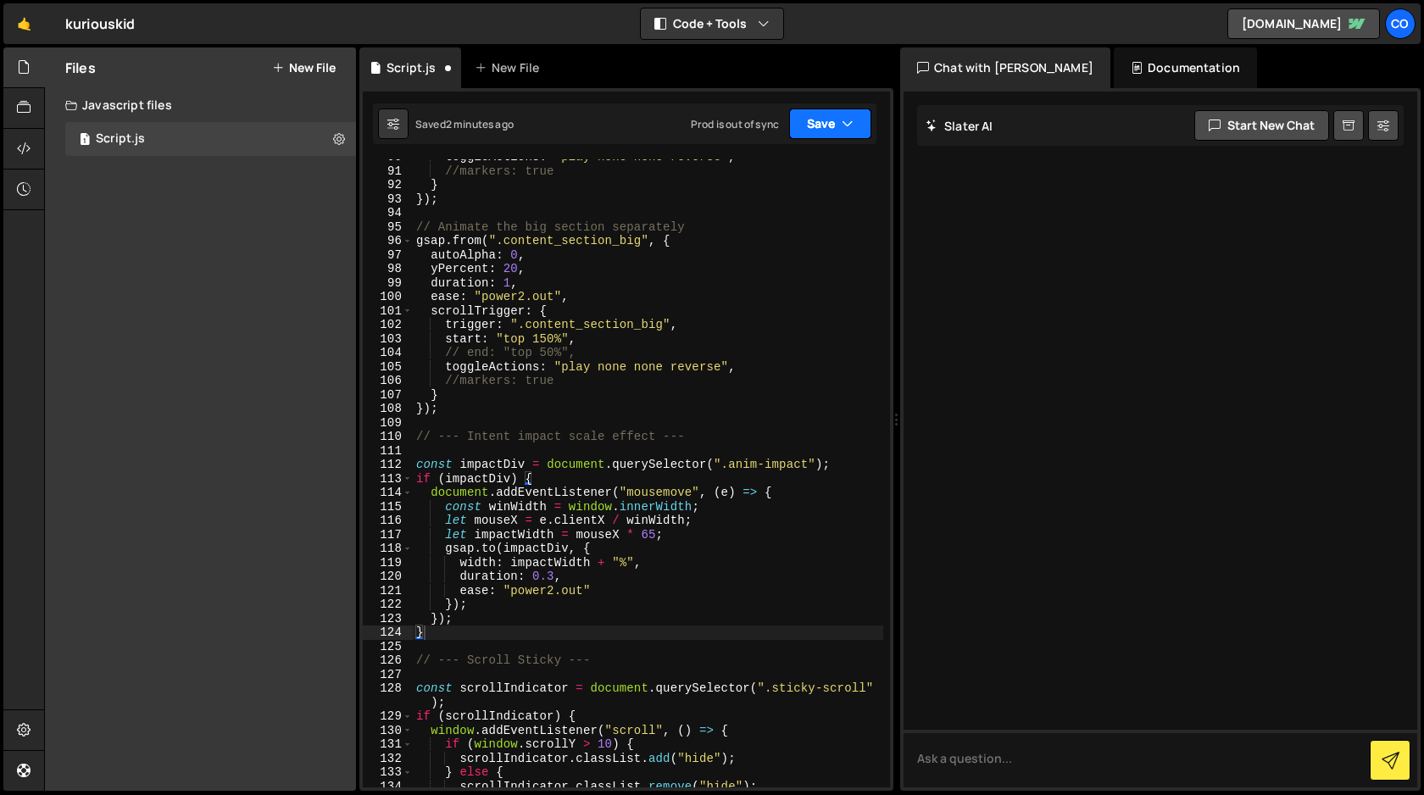
click at [833, 127] on button "Save" at bounding box center [830, 123] width 82 height 31
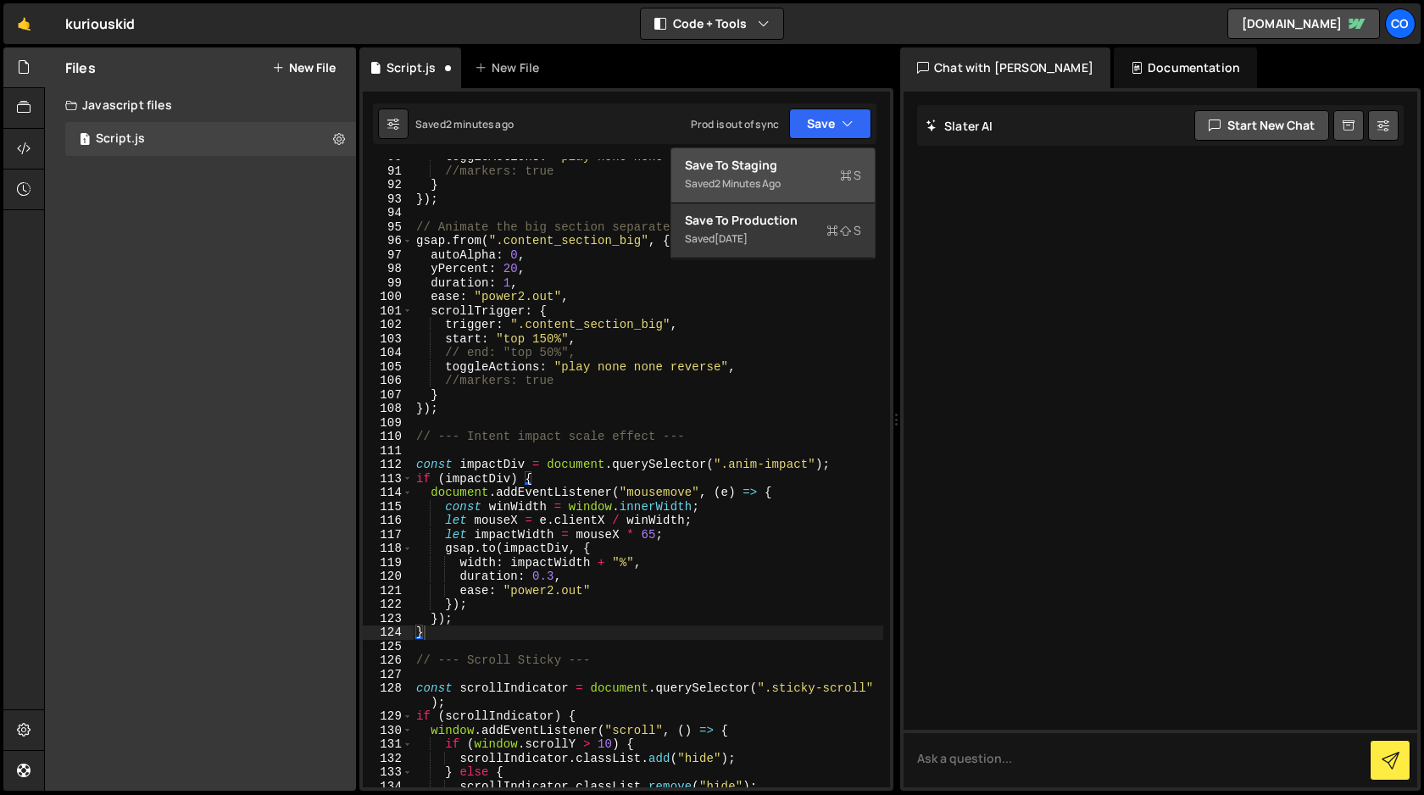
click at [811, 162] on div "Save to Staging S" at bounding box center [773, 165] width 176 height 17
